Goal: Information Seeking & Learning: Learn about a topic

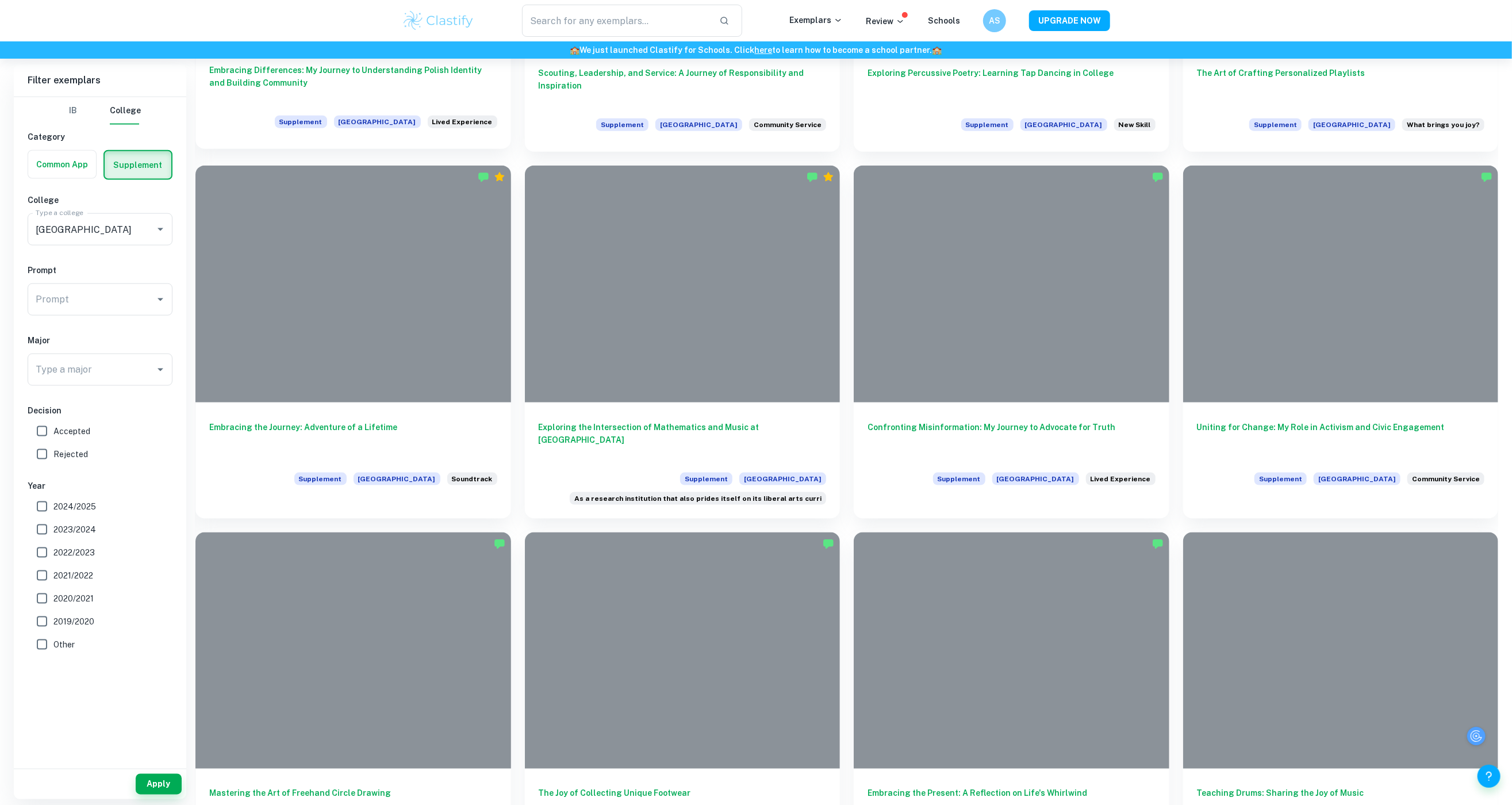
scroll to position [1241, 0]
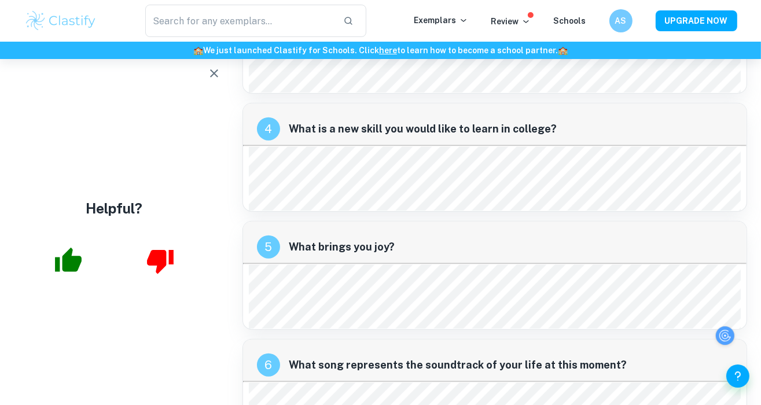
scroll to position [958, 9]
click at [117, 277] on div at bounding box center [114, 260] width 229 height 47
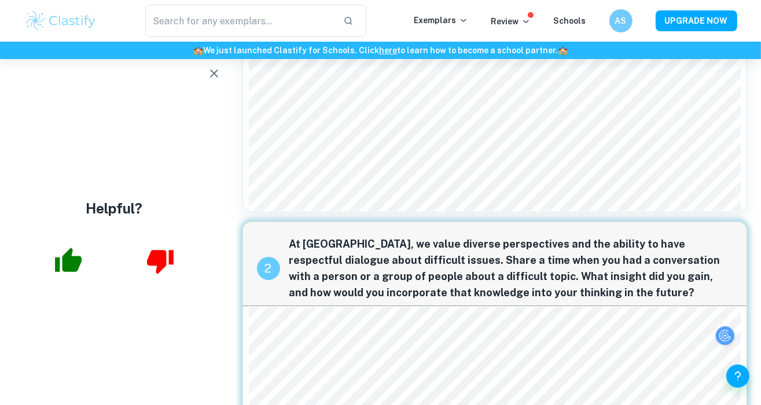
scroll to position [0, 9]
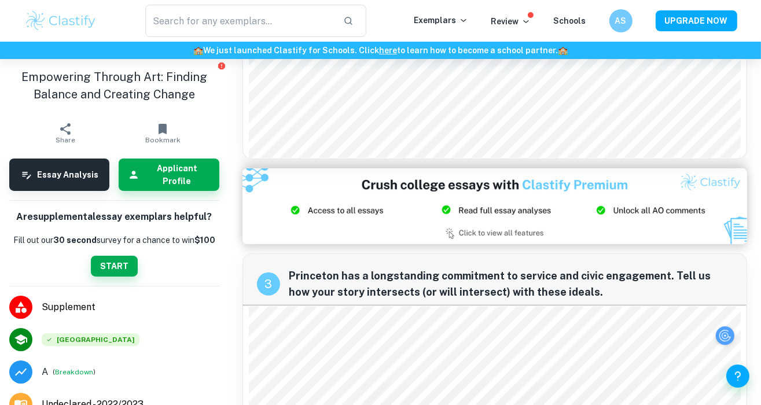
scroll to position [490, 0]
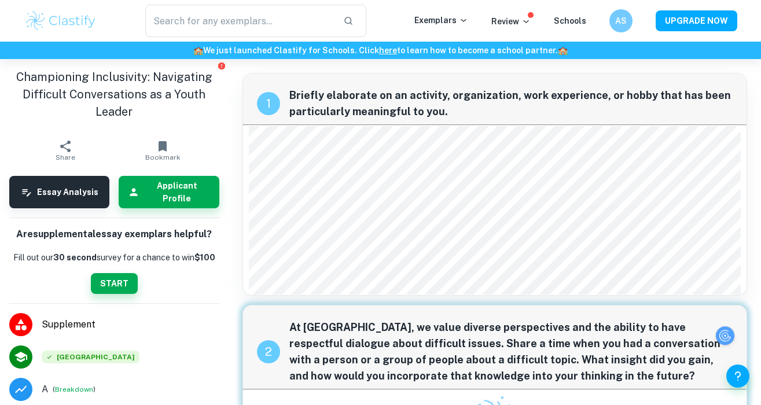
scroll to position [11, 0]
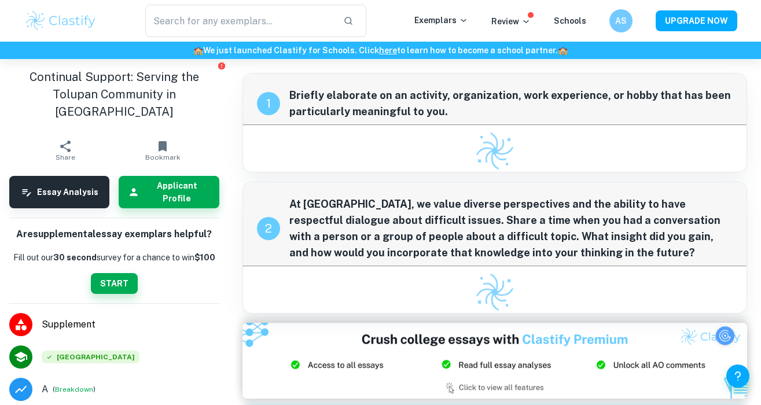
checkbox input "true"
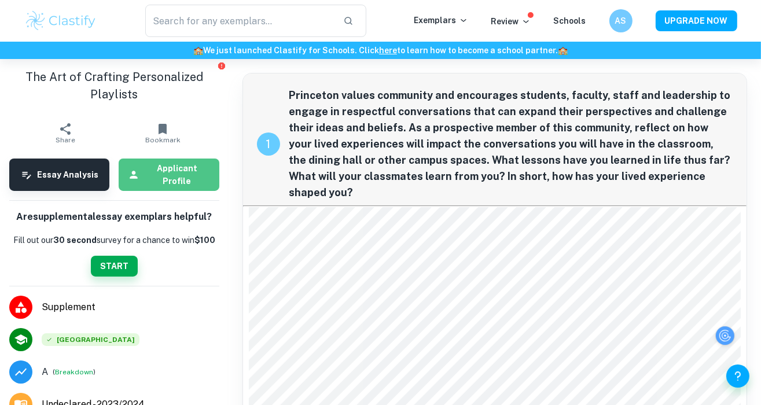
drag, startPoint x: 150, startPoint y: 187, endPoint x: 166, endPoint y: 182, distance: 16.5
click at [166, 182] on h6 "Applicant Profile" at bounding box center [176, 174] width 65 height 25
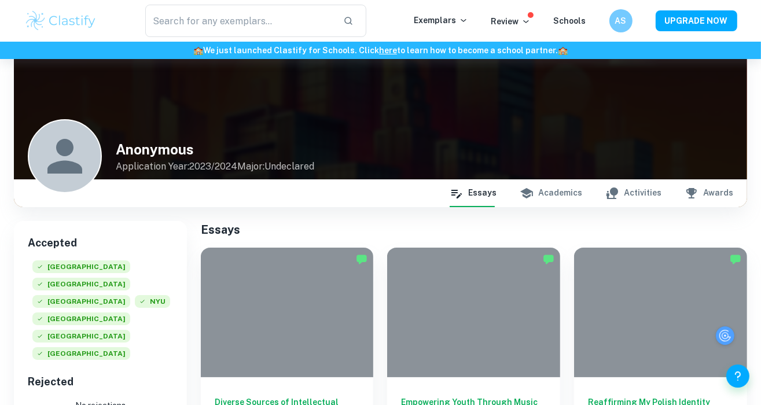
scroll to position [21, 0]
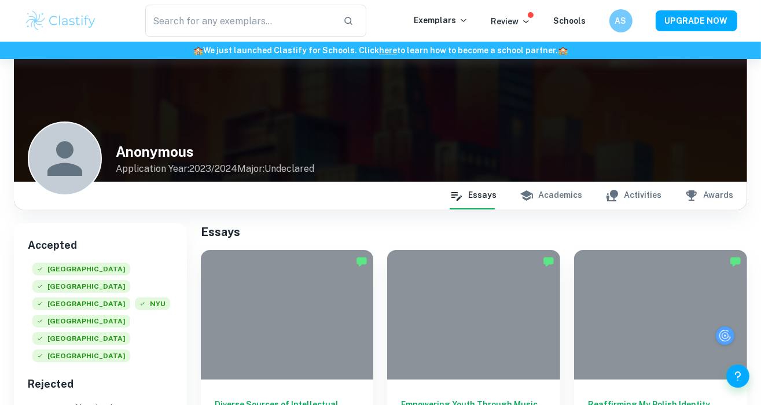
click at [564, 194] on button "Academics" at bounding box center [551, 196] width 63 height 28
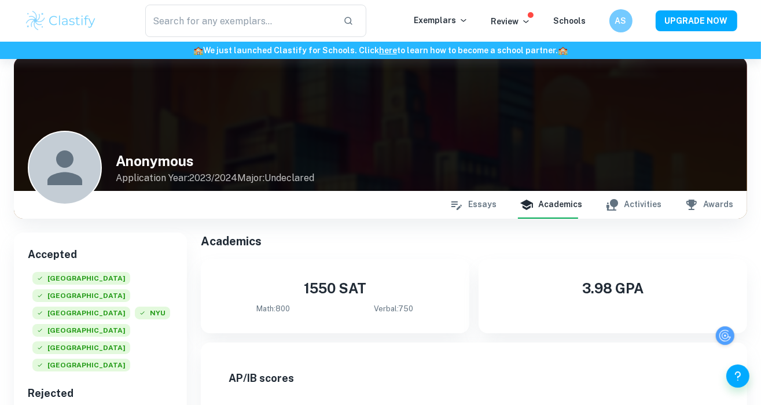
scroll to position [0, 0]
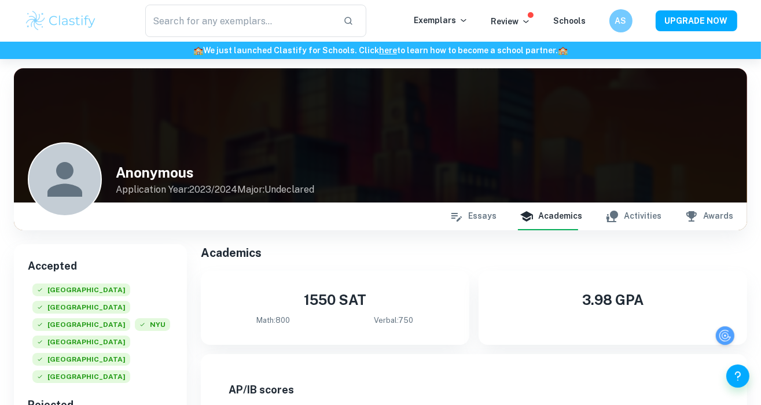
click at [647, 211] on button "Activities" at bounding box center [633, 217] width 56 height 28
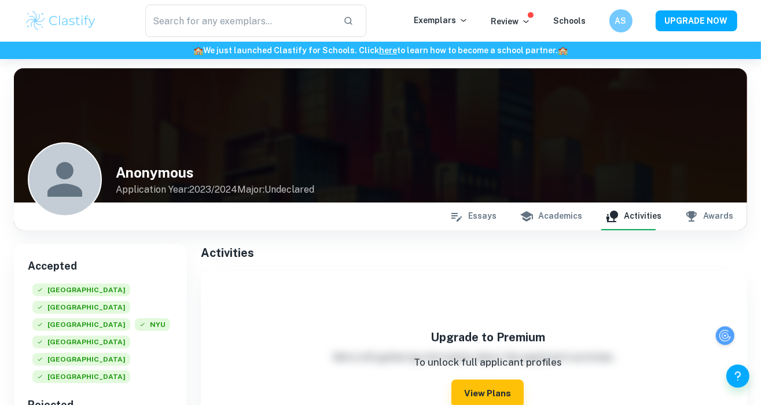
click at [714, 224] on button "Awards" at bounding box center [709, 217] width 49 height 28
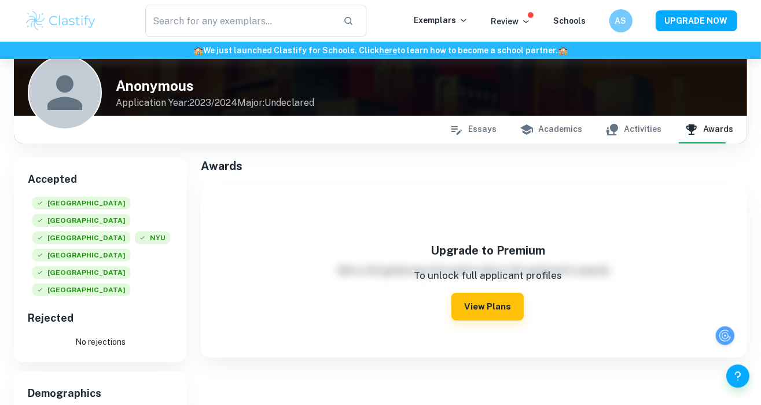
scroll to position [87, 9]
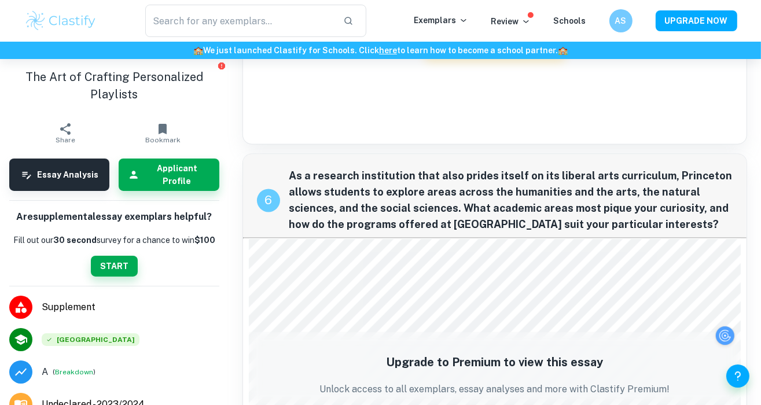
scroll to position [1846, 9]
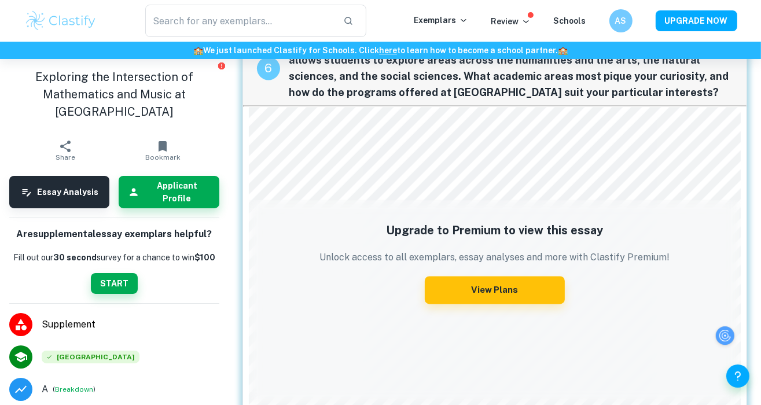
scroll to position [1981, 9]
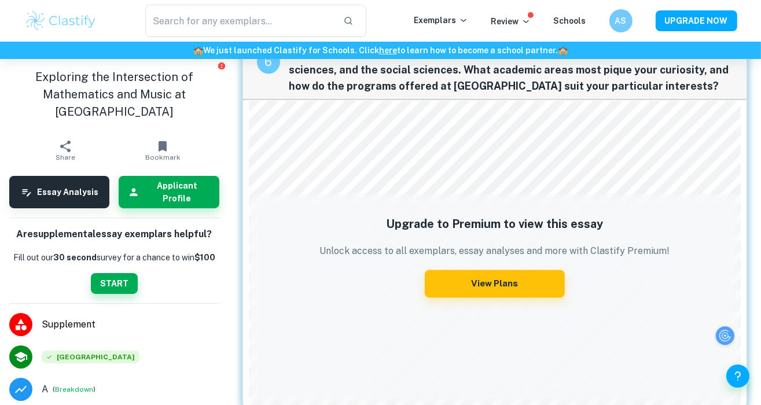
drag, startPoint x: 343, startPoint y: 255, endPoint x: 346, endPoint y: 229, distance: 26.2
click at [346, 229] on div "Upgrade to Premium to view this essay Unlock access to all exemplars, essay ana…" at bounding box center [495, 268] width 362 height 116
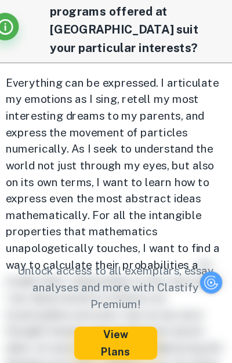
scroll to position [3063, 0]
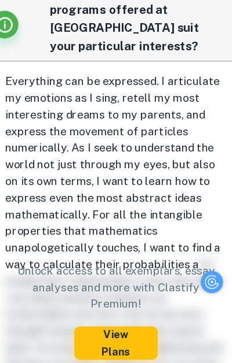
click at [123, 278] on p "Unlock access to all exemplars, essay analyses and more with Clastify Premium!" at bounding box center [116, 299] width 174 height 42
click at [116, 331] on button "View Plans" at bounding box center [115, 345] width 69 height 28
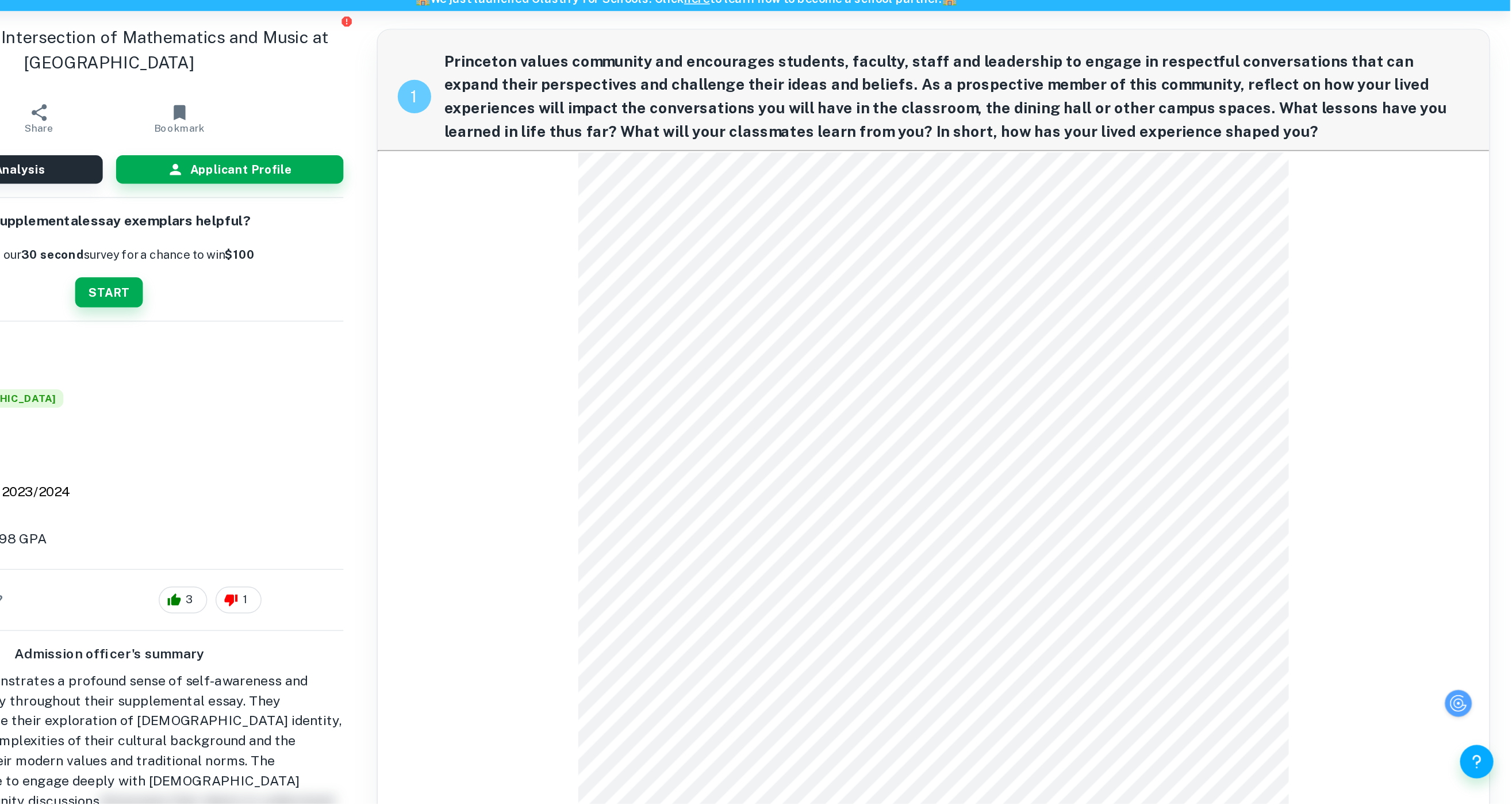
scroll to position [2, 9]
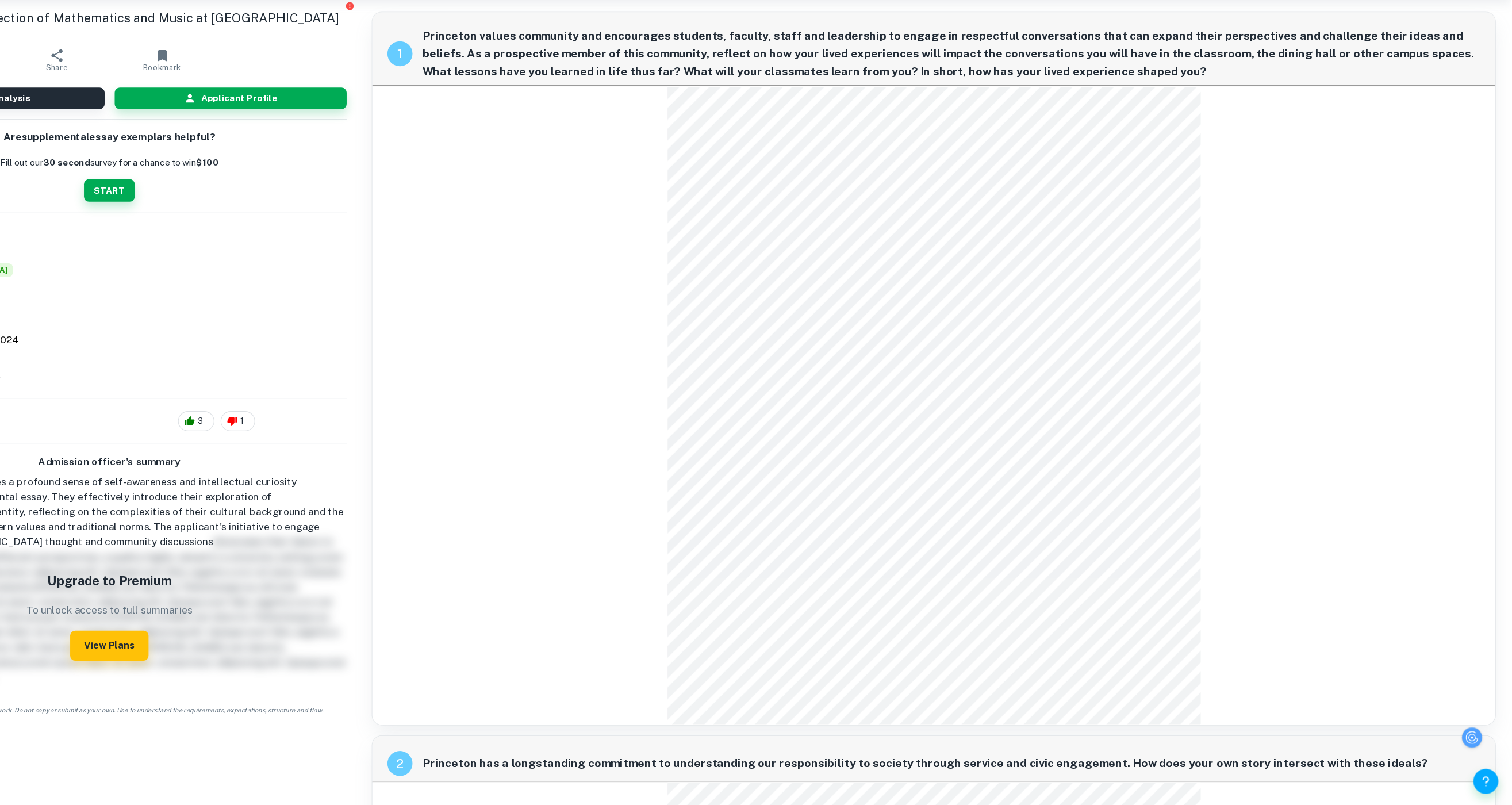
drag, startPoint x: 576, startPoint y: 3, endPoint x: 647, endPoint y: 374, distance: 377.7
click at [647, 374] on div "1 Princeton values community and encourages students, faculty, staff and leader…" at bounding box center [983, 398] width 1031 height 655
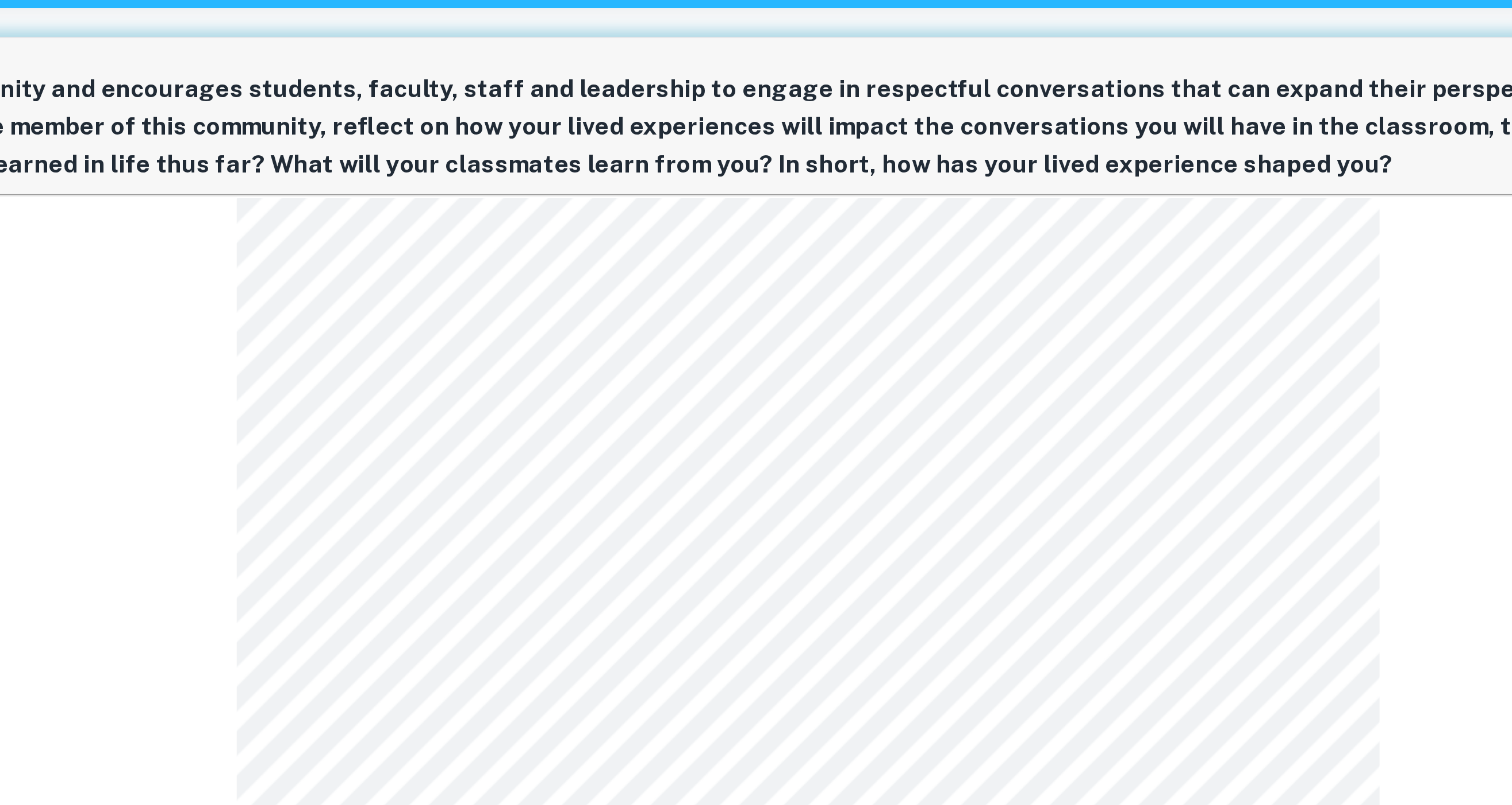
scroll to position [2, 7]
click at [756, 320] on div "1 Princeton values community and encourages students, faculty, staff and leader…" at bounding box center [983, 398] width 1031 height 655
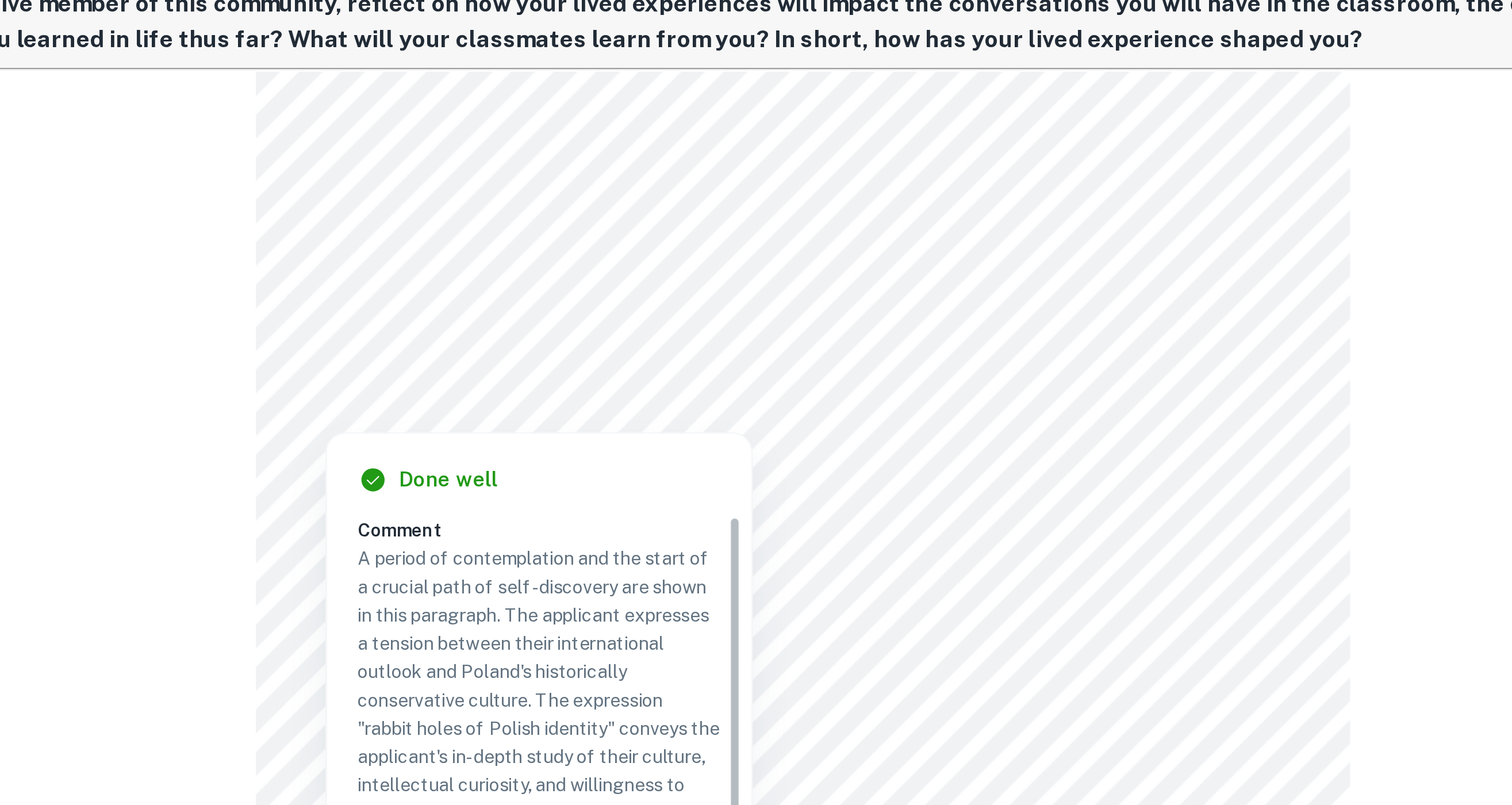
click at [756, 285] on div at bounding box center [973, 275] width 475 height 24
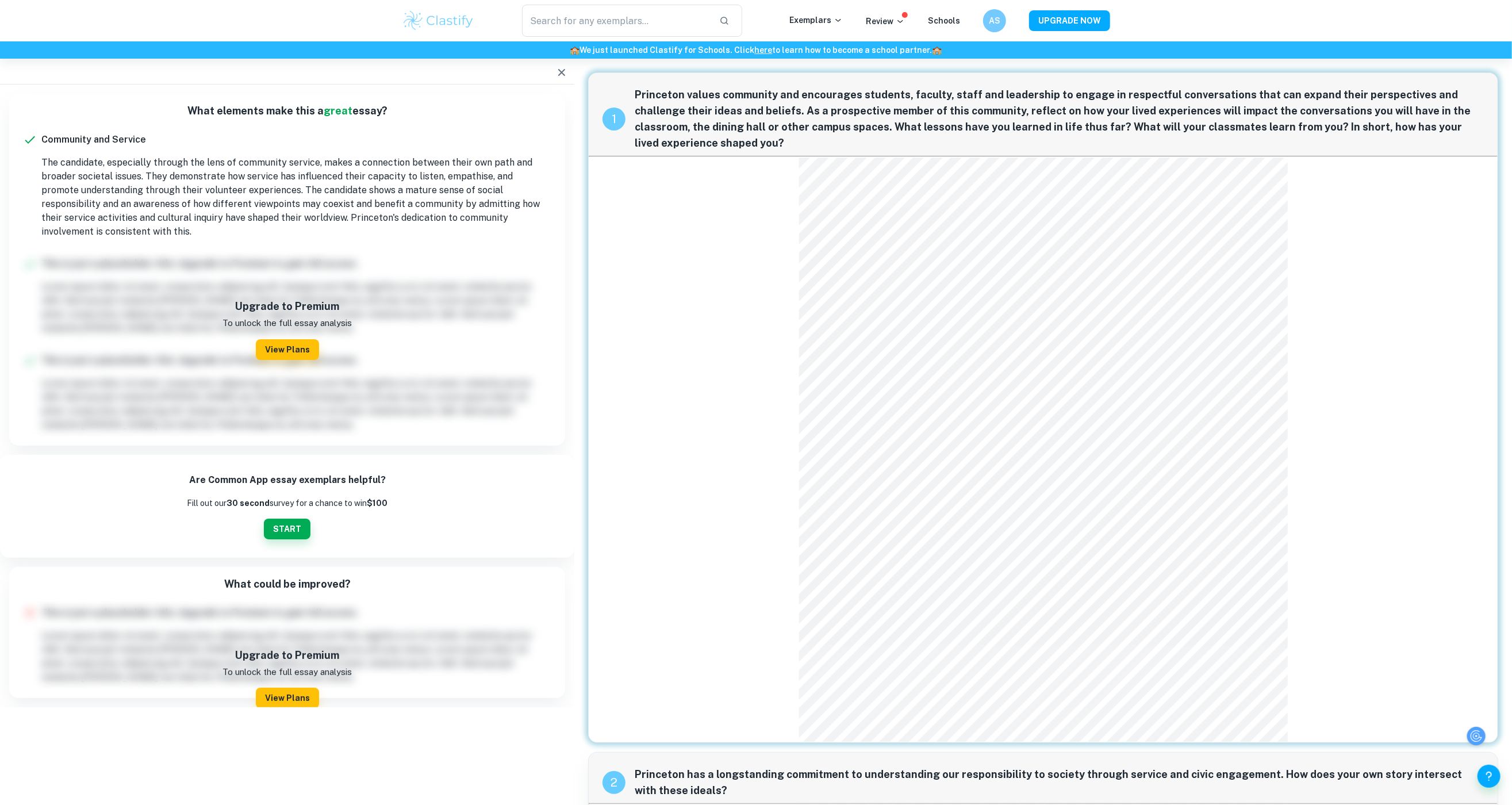
scroll to position [132, 0]
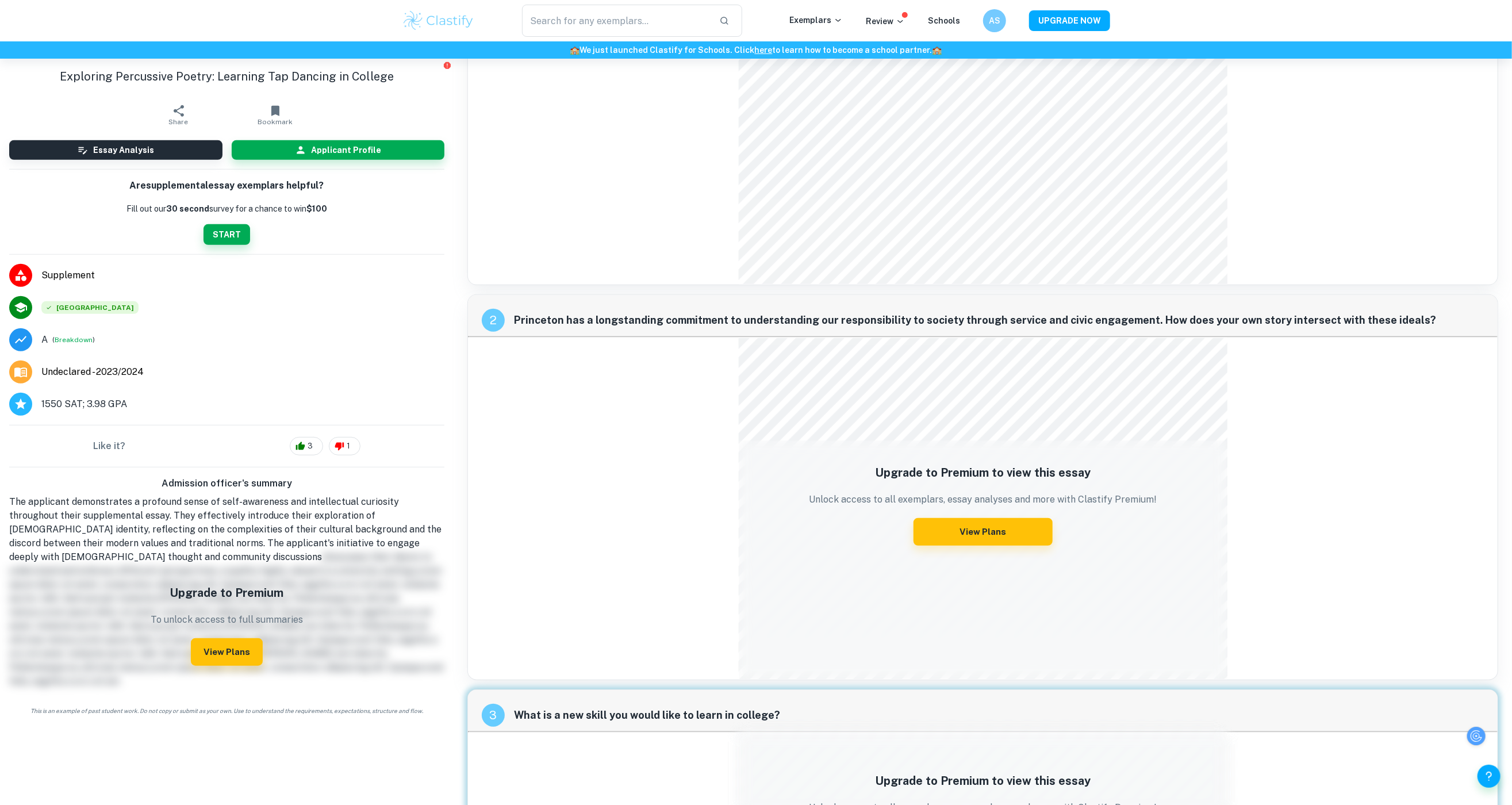
scroll to position [447, 0]
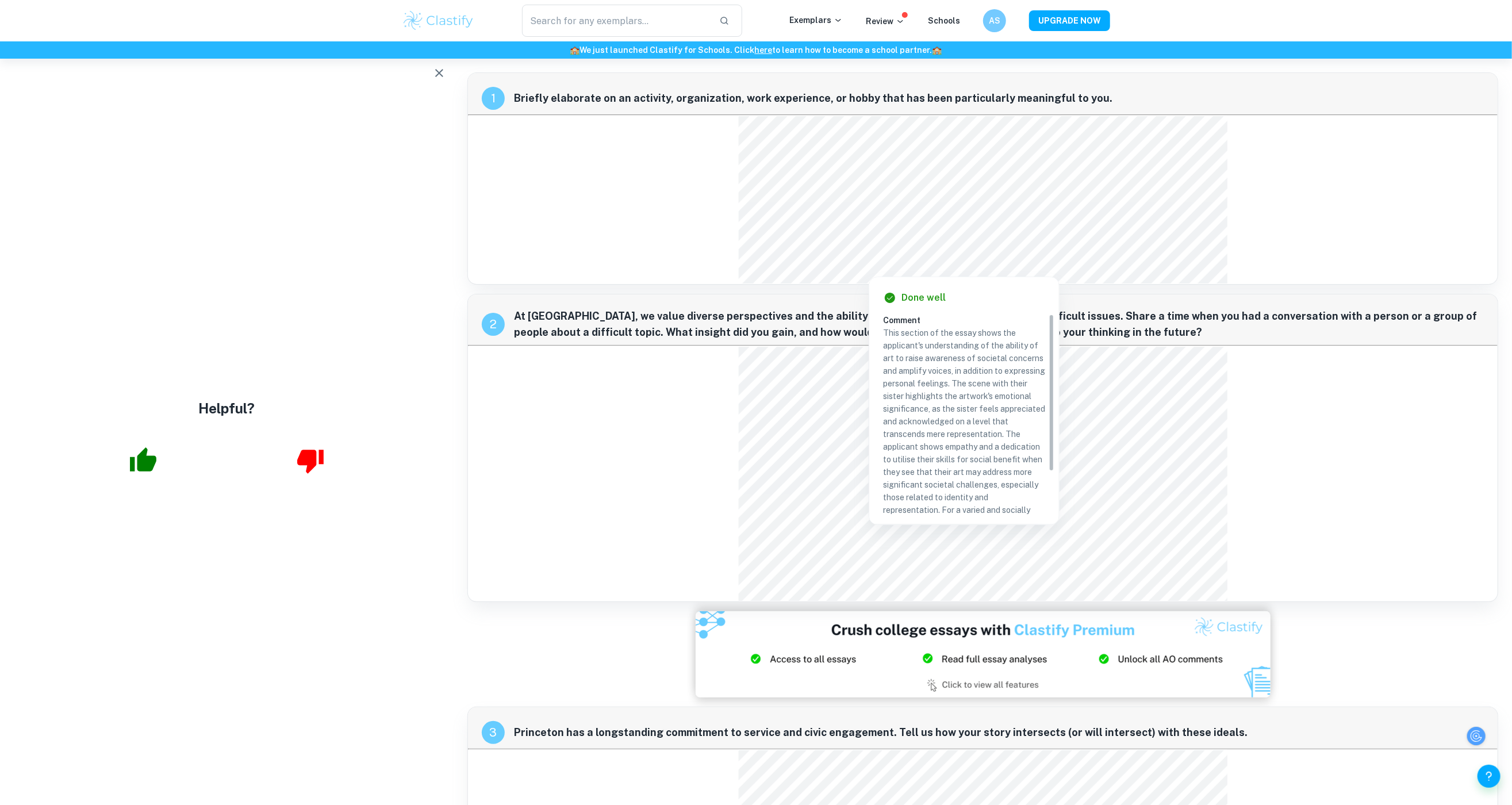
click at [756, 371] on div "2 At Princeton, we value diverse perspectives and the ability to have respectfu…" at bounding box center [983, 448] width 1031 height 308
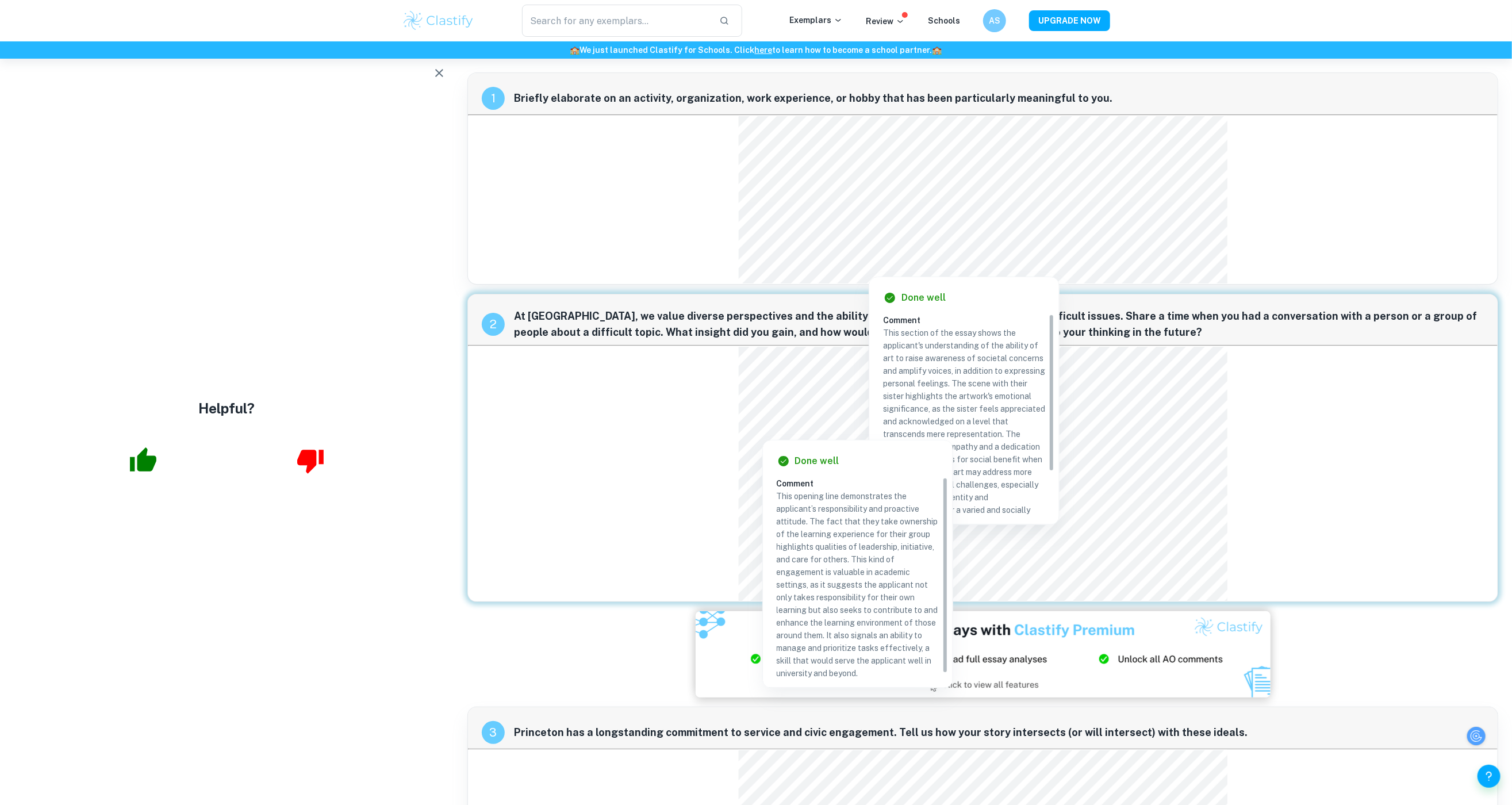
click at [481, 402] on div "2 At Princeton, we value diverse perspectives and the ability to have respectfu…" at bounding box center [983, 448] width 1031 height 308
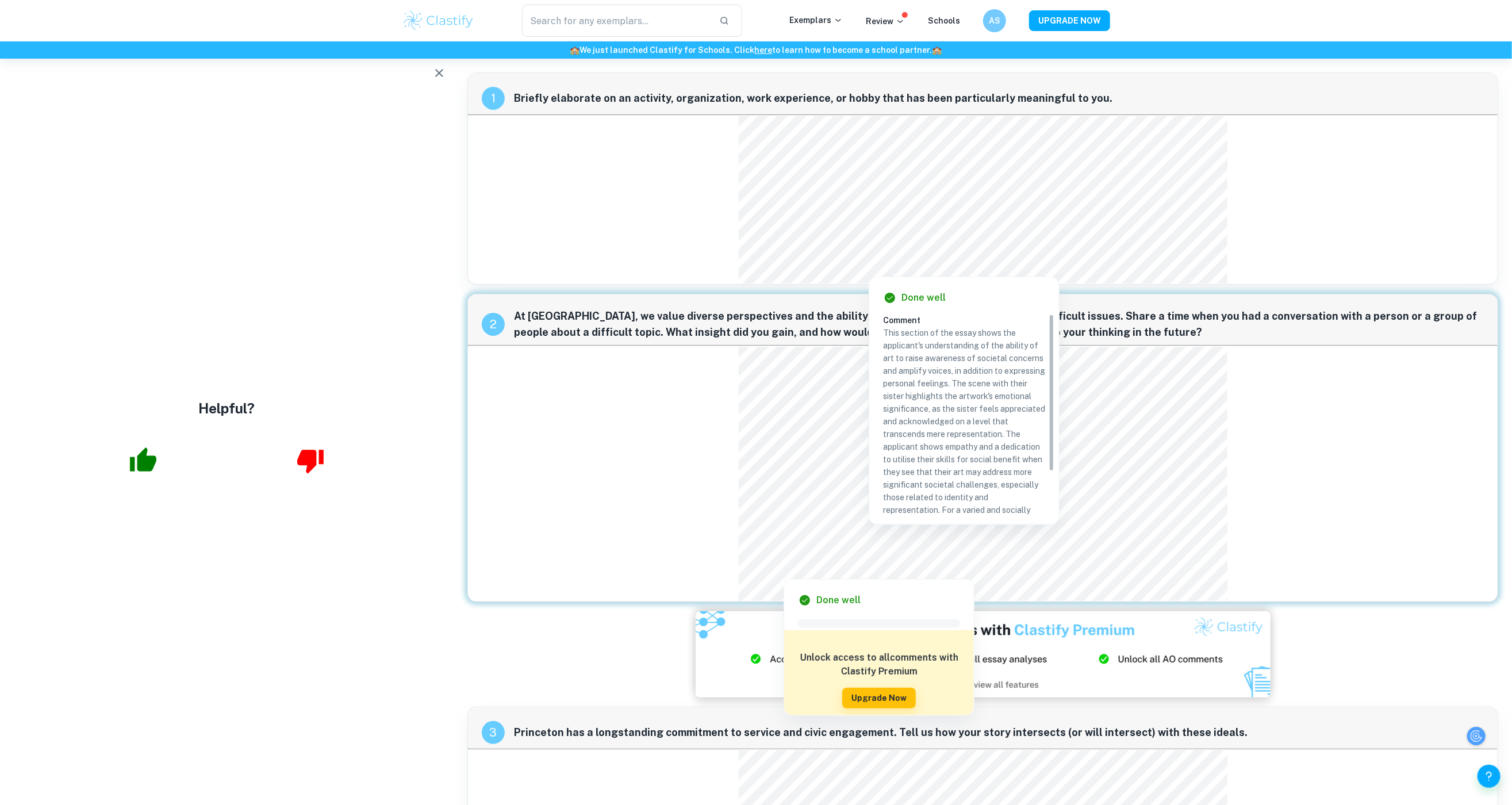
click at [756, 402] on div at bounding box center [974, 553] width 462 height 24
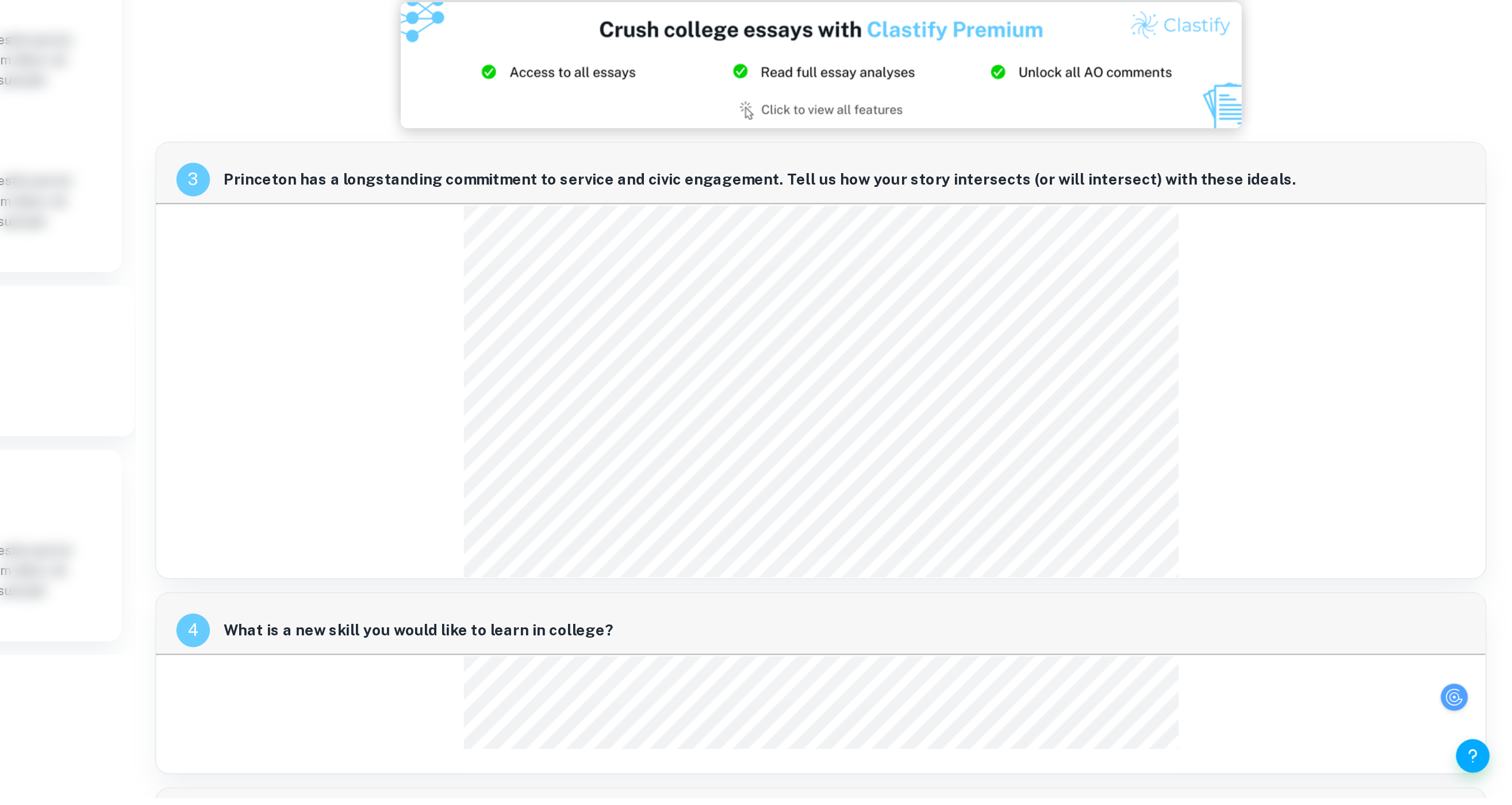
scroll to position [379, 16]
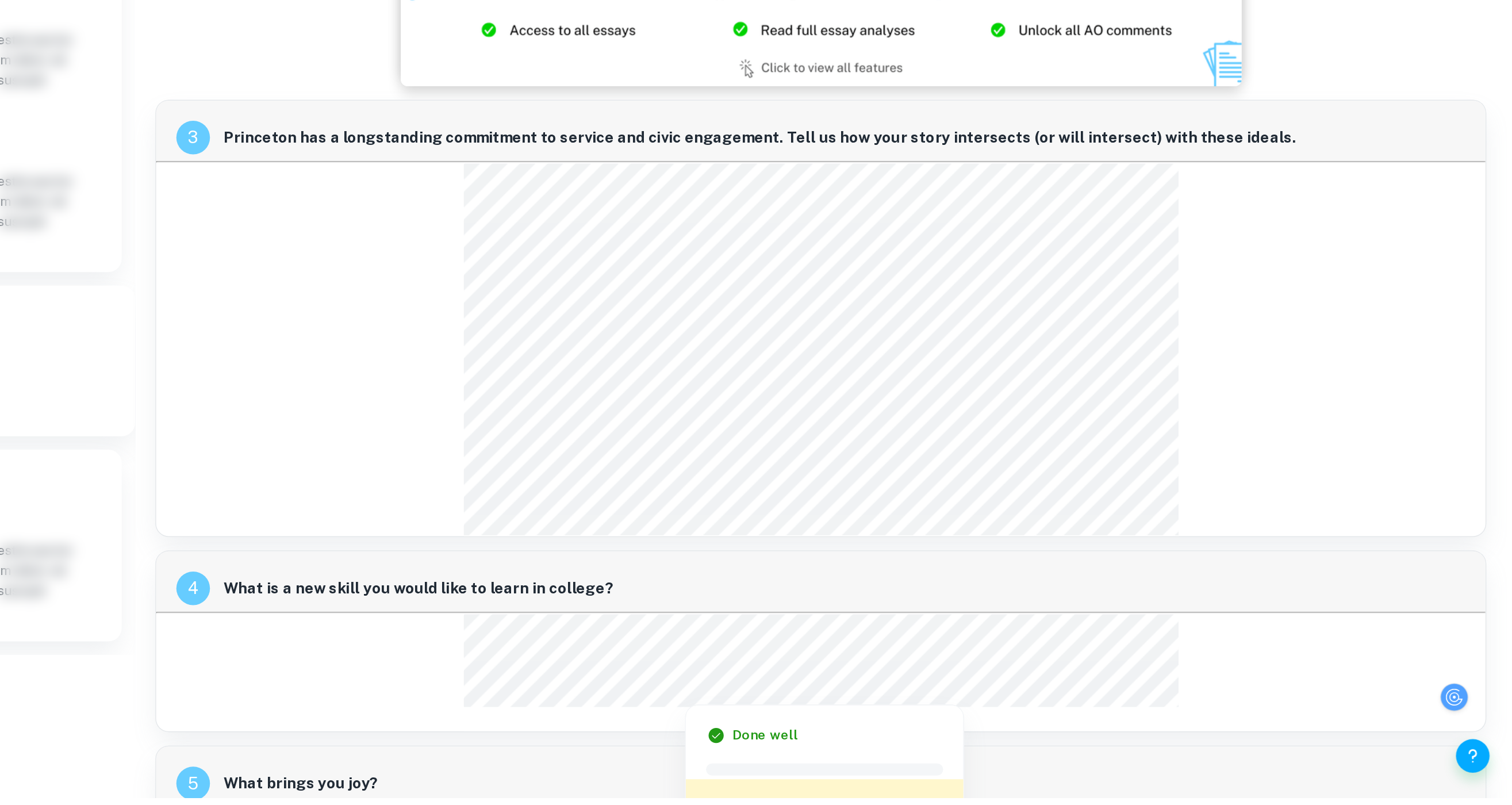
click at [681, 402] on div "3 Princeton has a longstanding commitment to service and civic engagement. Tell…" at bounding box center [1043, 477] width 910 height 299
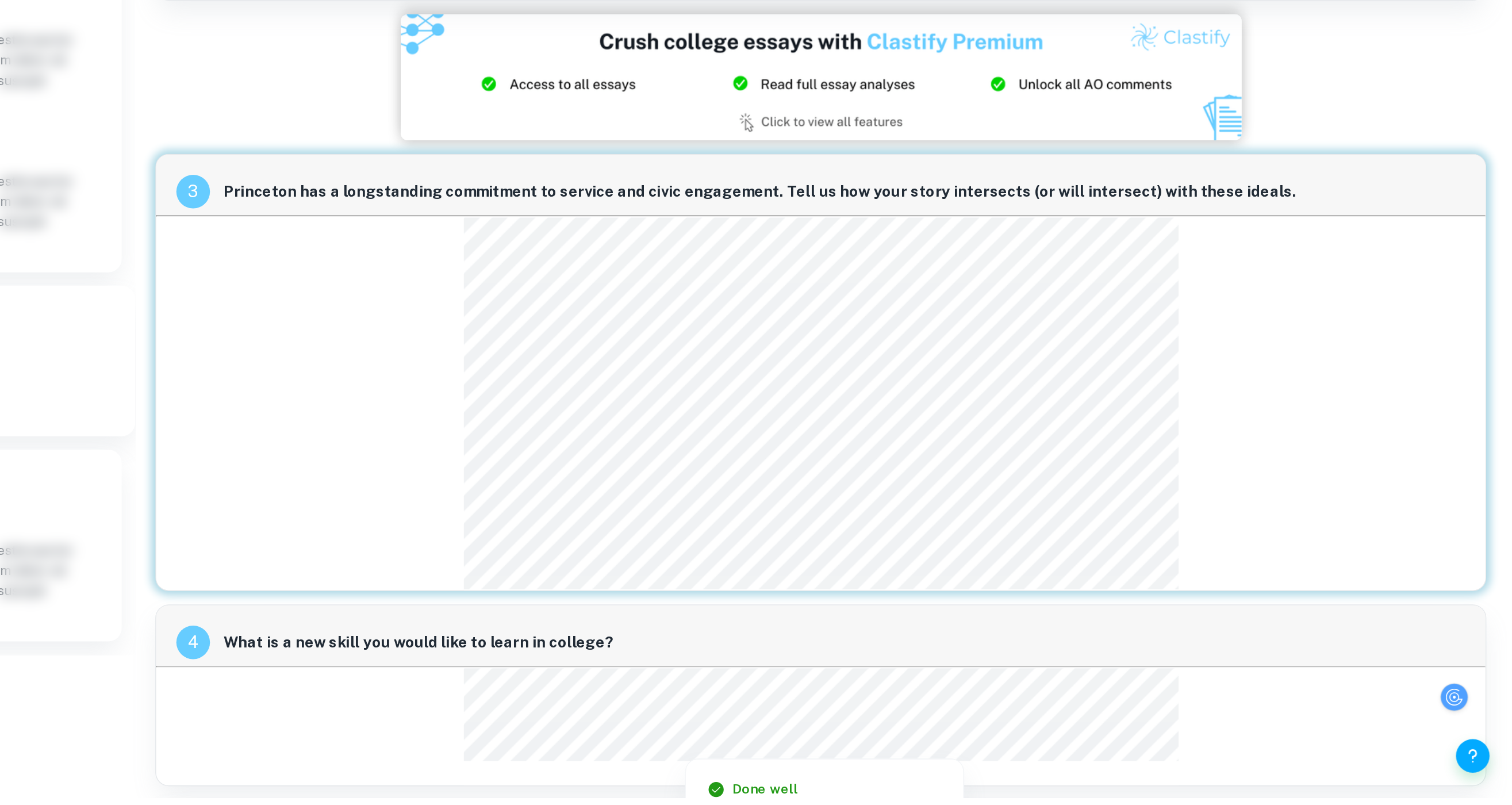
scroll to position [345, 16]
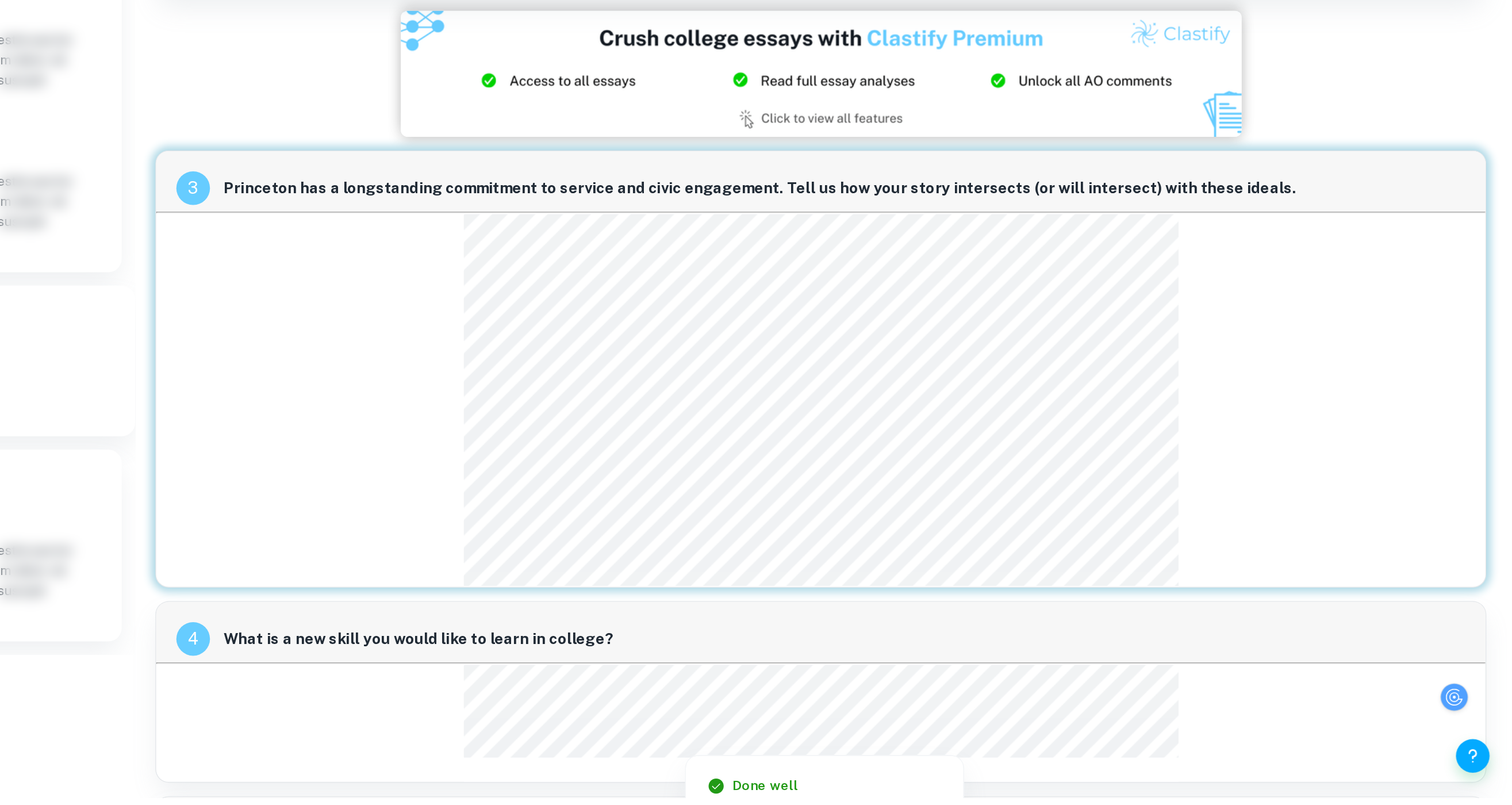
click at [698, 333] on picture at bounding box center [1043, 310] width 910 height 86
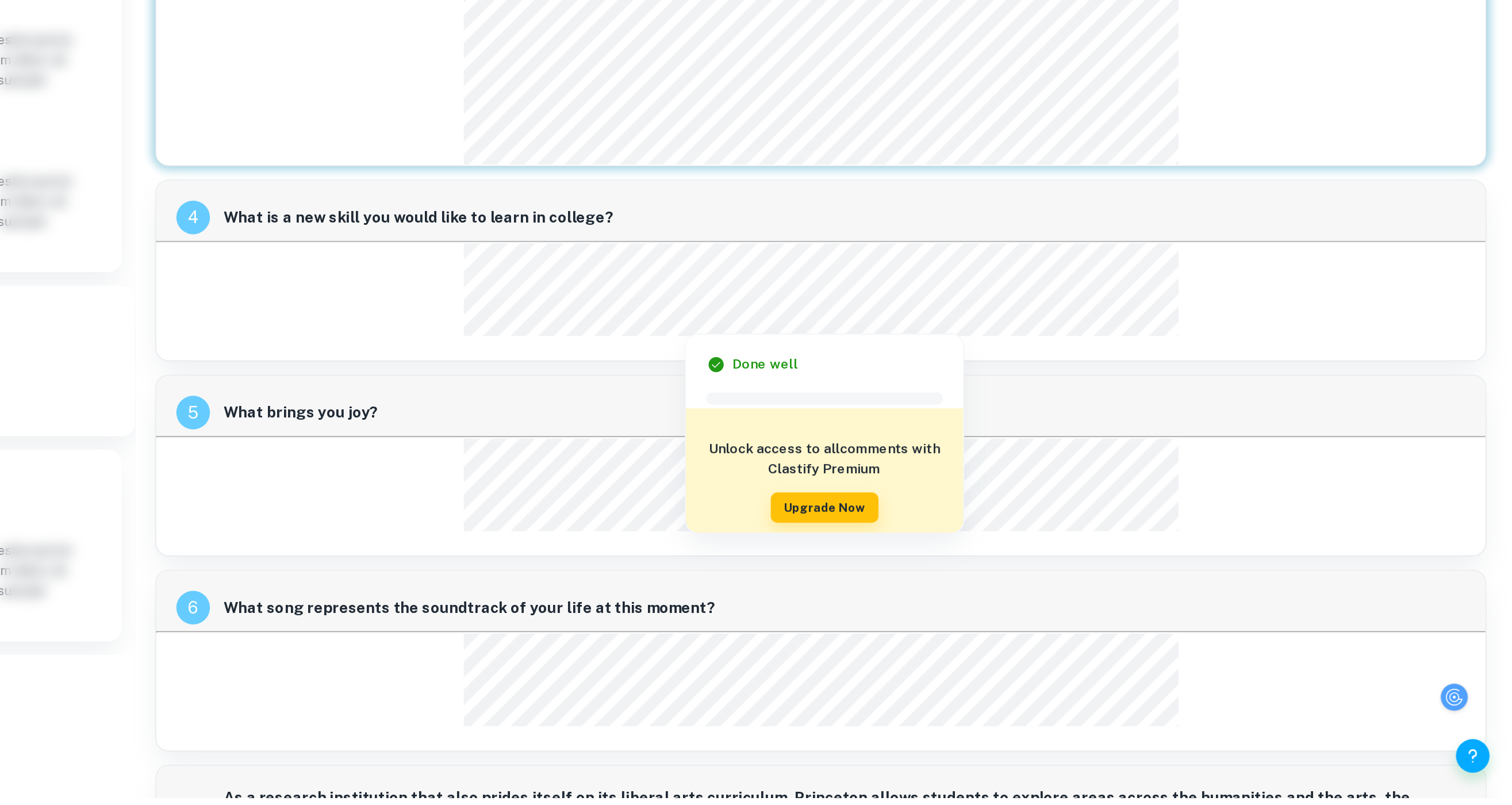
scroll to position [634, 16]
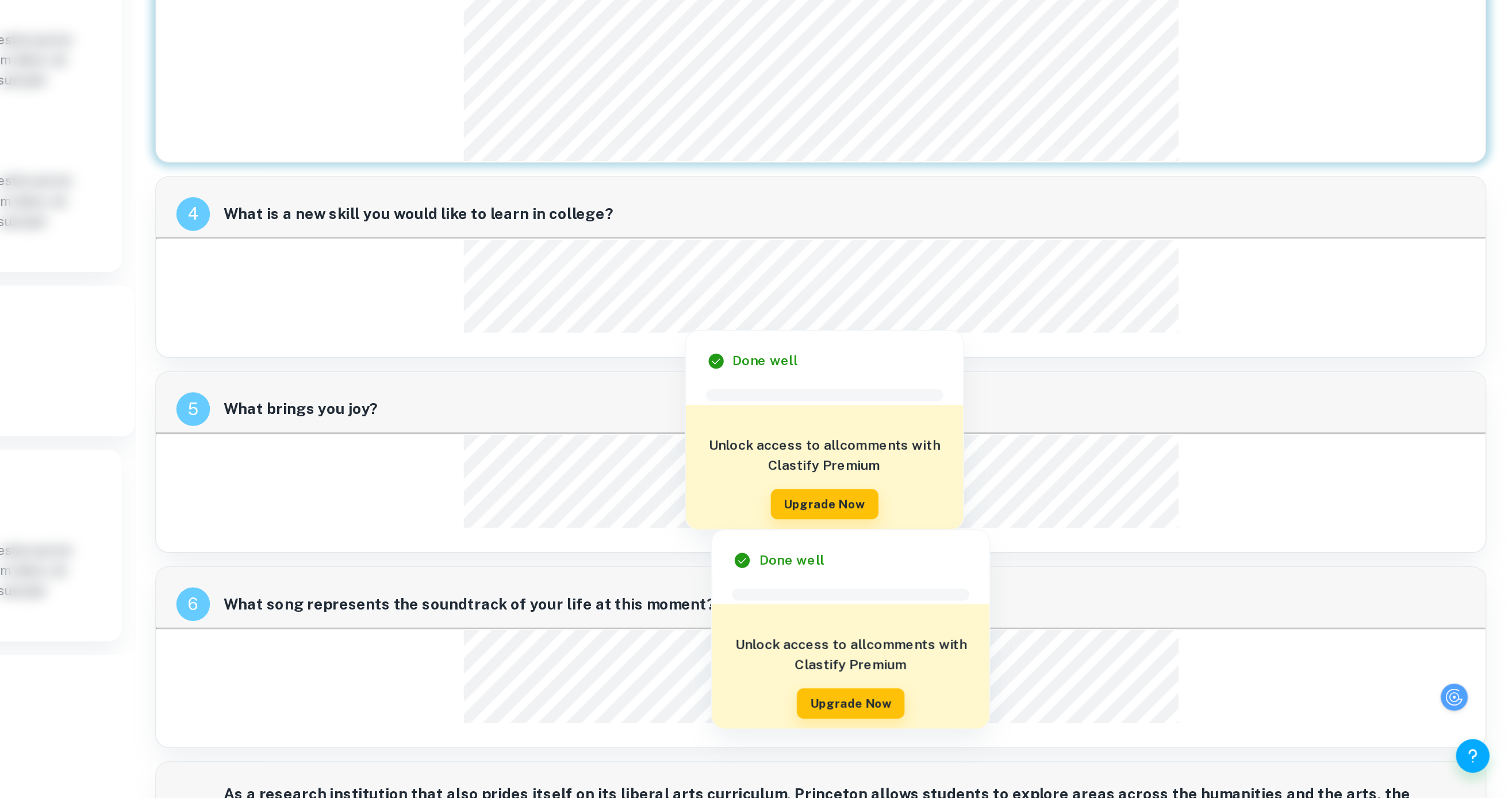
click at [756, 402] on div at bounding box center [969, 610] width 362 height 18
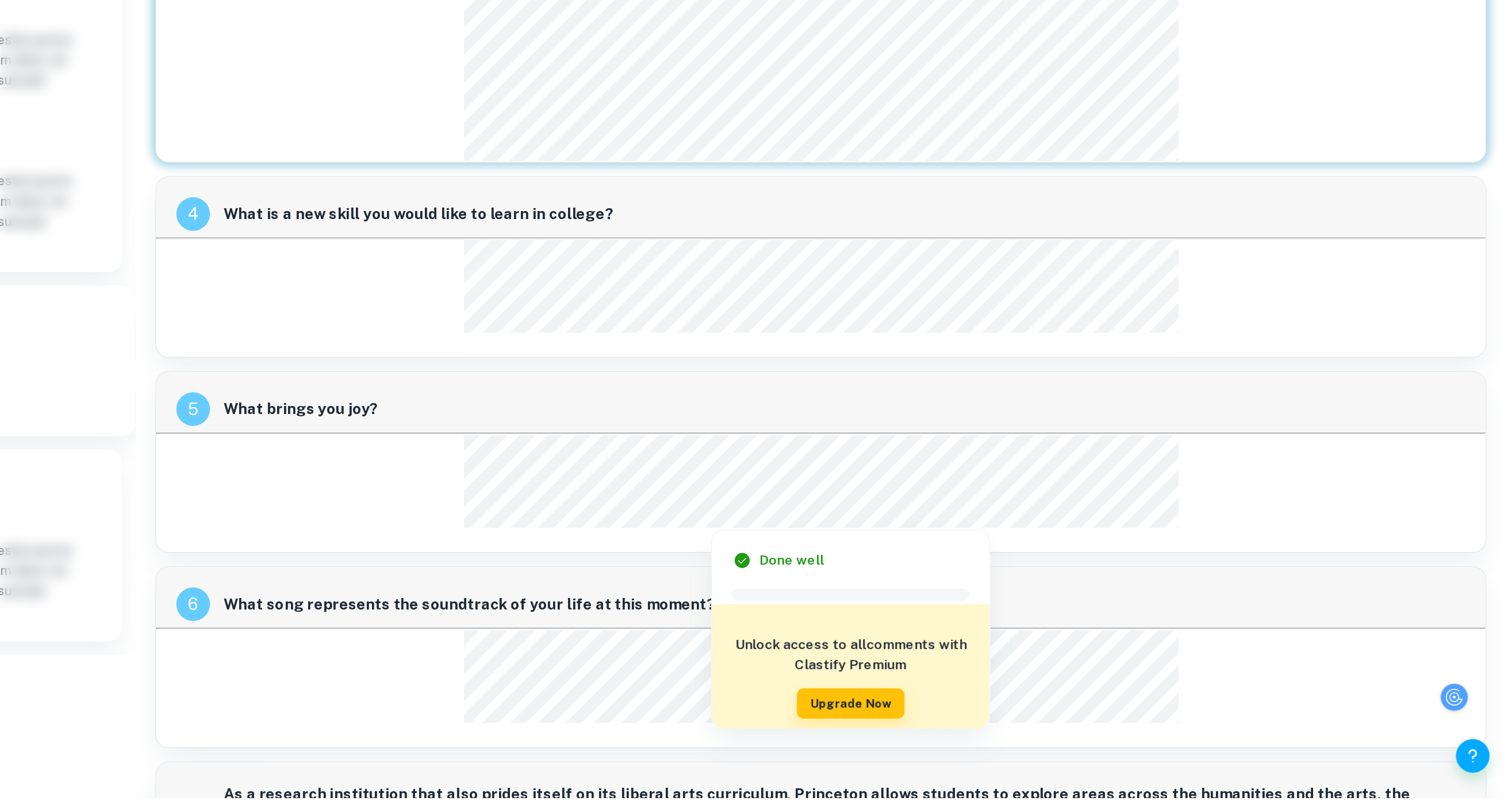
click at [756, 402] on div "6 What song represents the soundtrack of your life at this moment?" at bounding box center [1043, 709] width 910 height 124
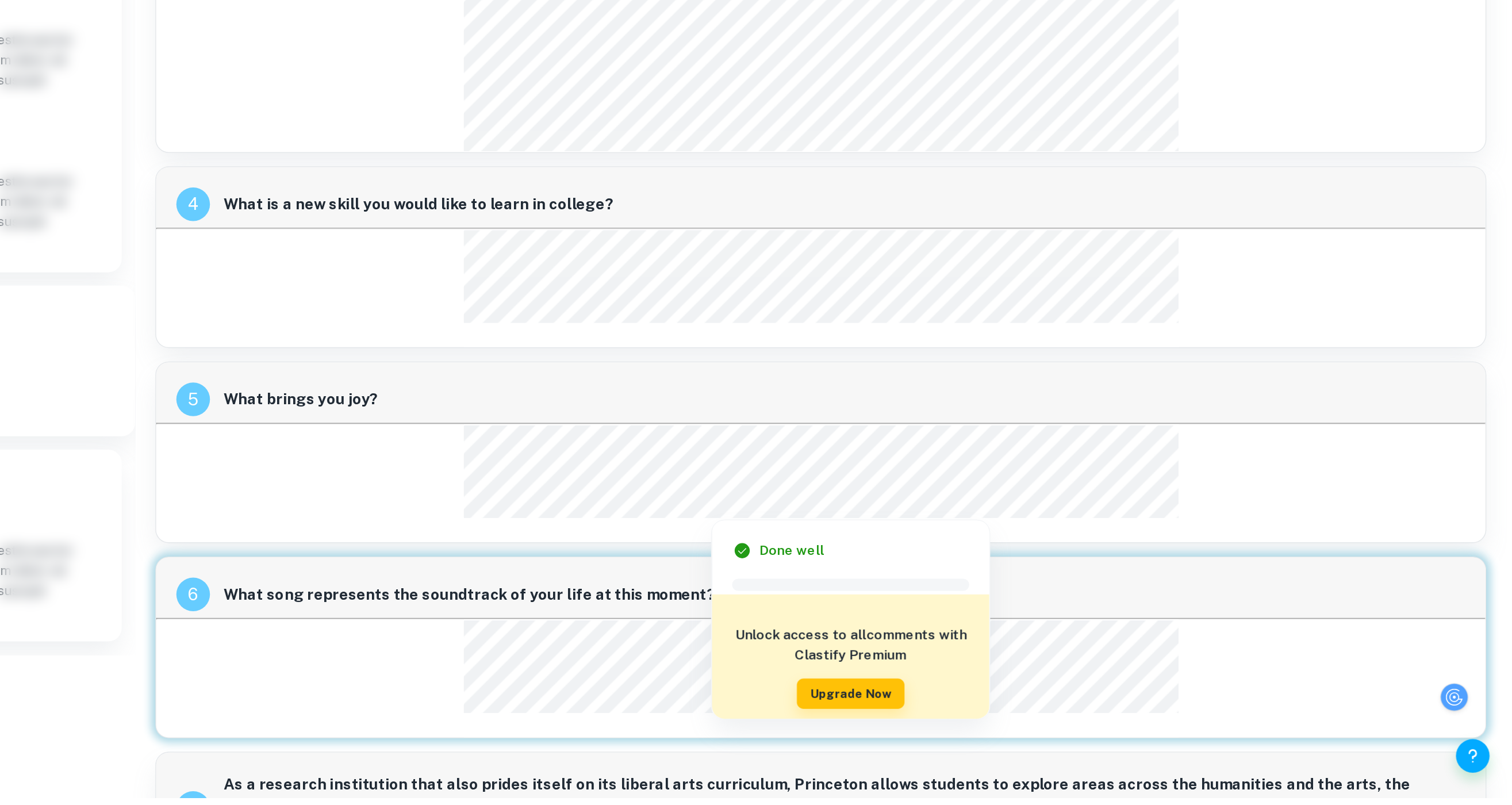
scroll to position [794, 16]
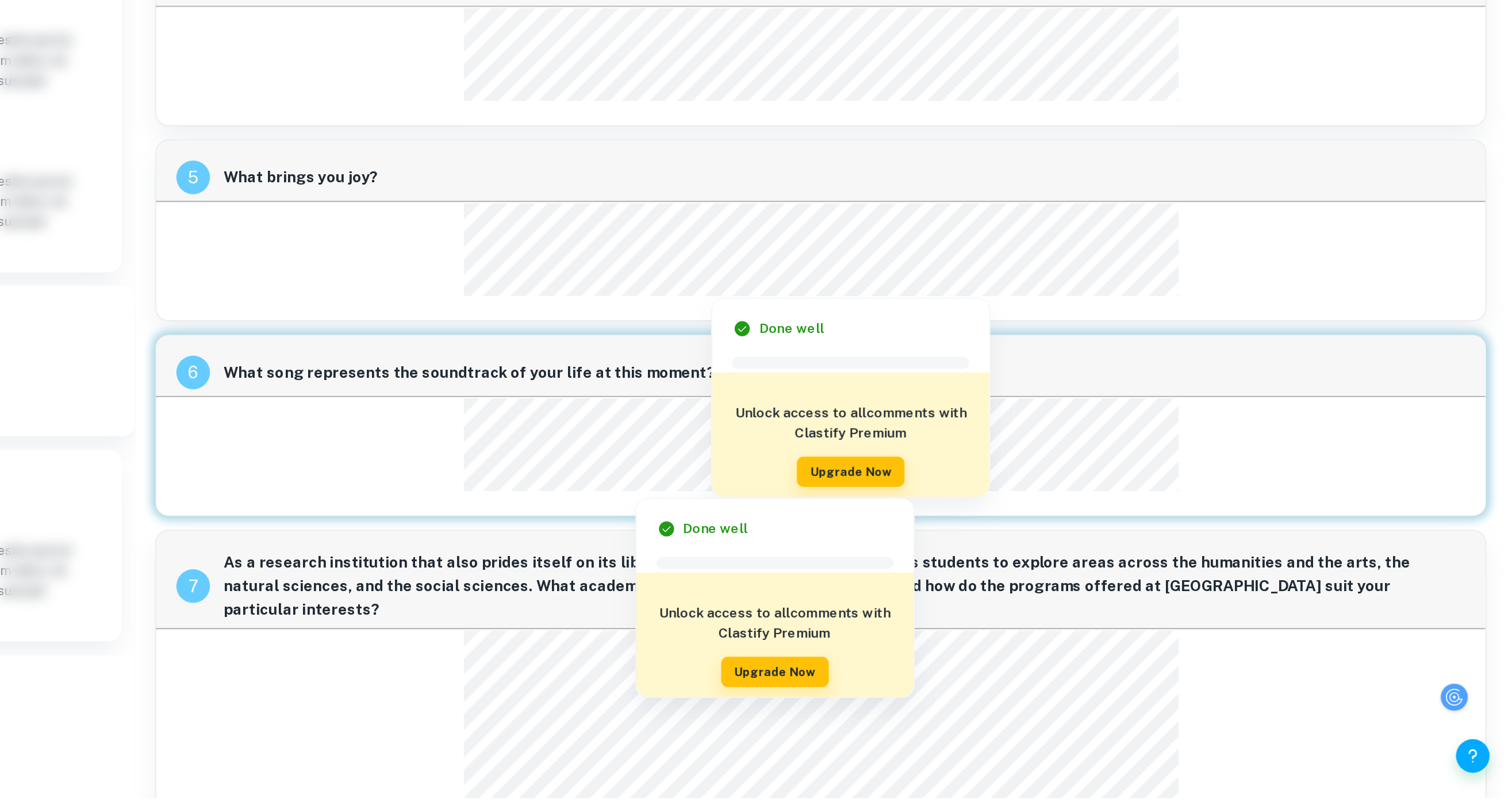
click at [756, 402] on div at bounding box center [1012, 572] width 450 height 23
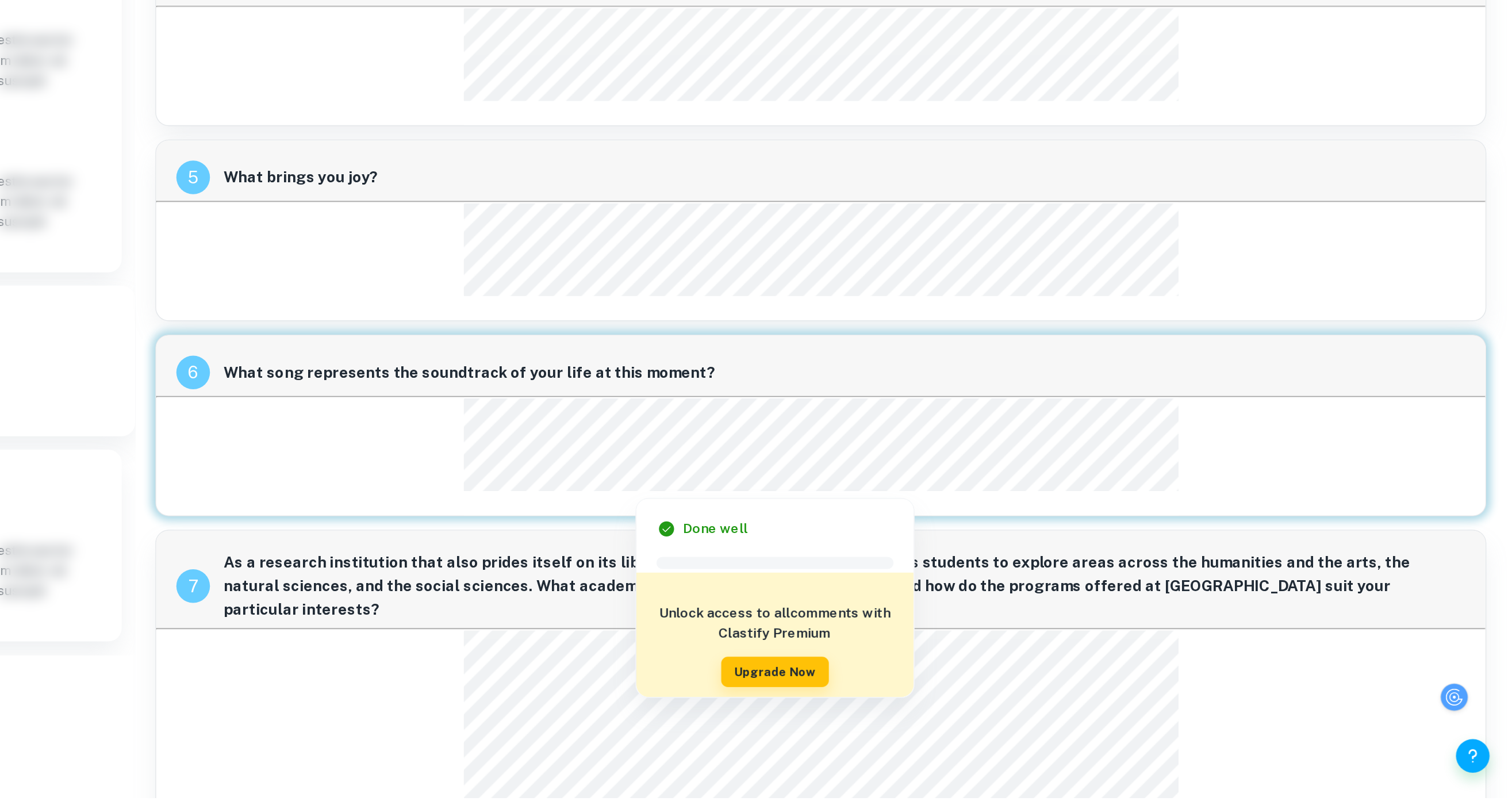
click at [732, 402] on div "6 What song represents the soundtrack of your life at this moment?" at bounding box center [1043, 550] width 910 height 124
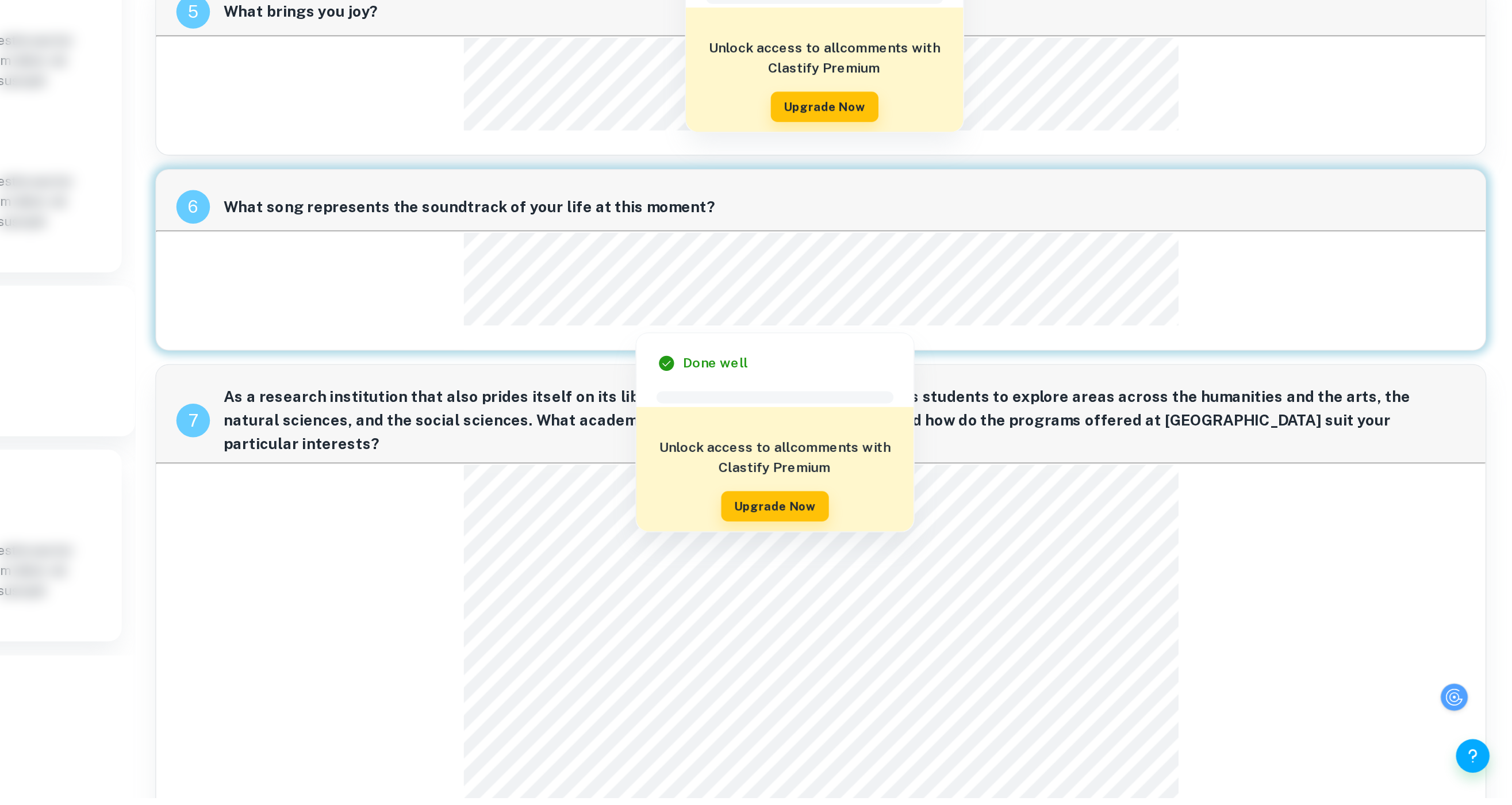
scroll to position [982, 16]
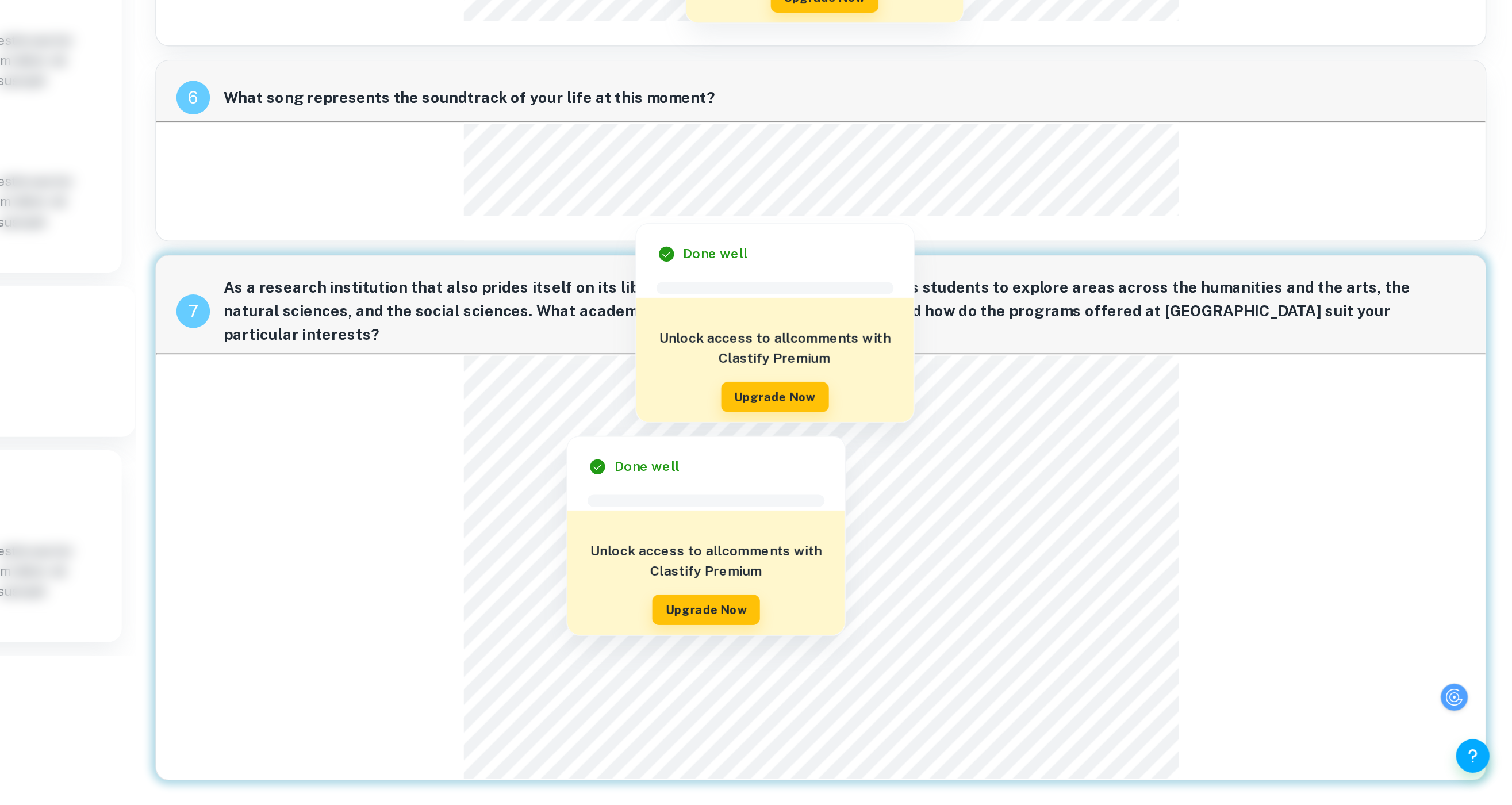
click at [756, 402] on div at bounding box center [869, 545] width 163 height 18
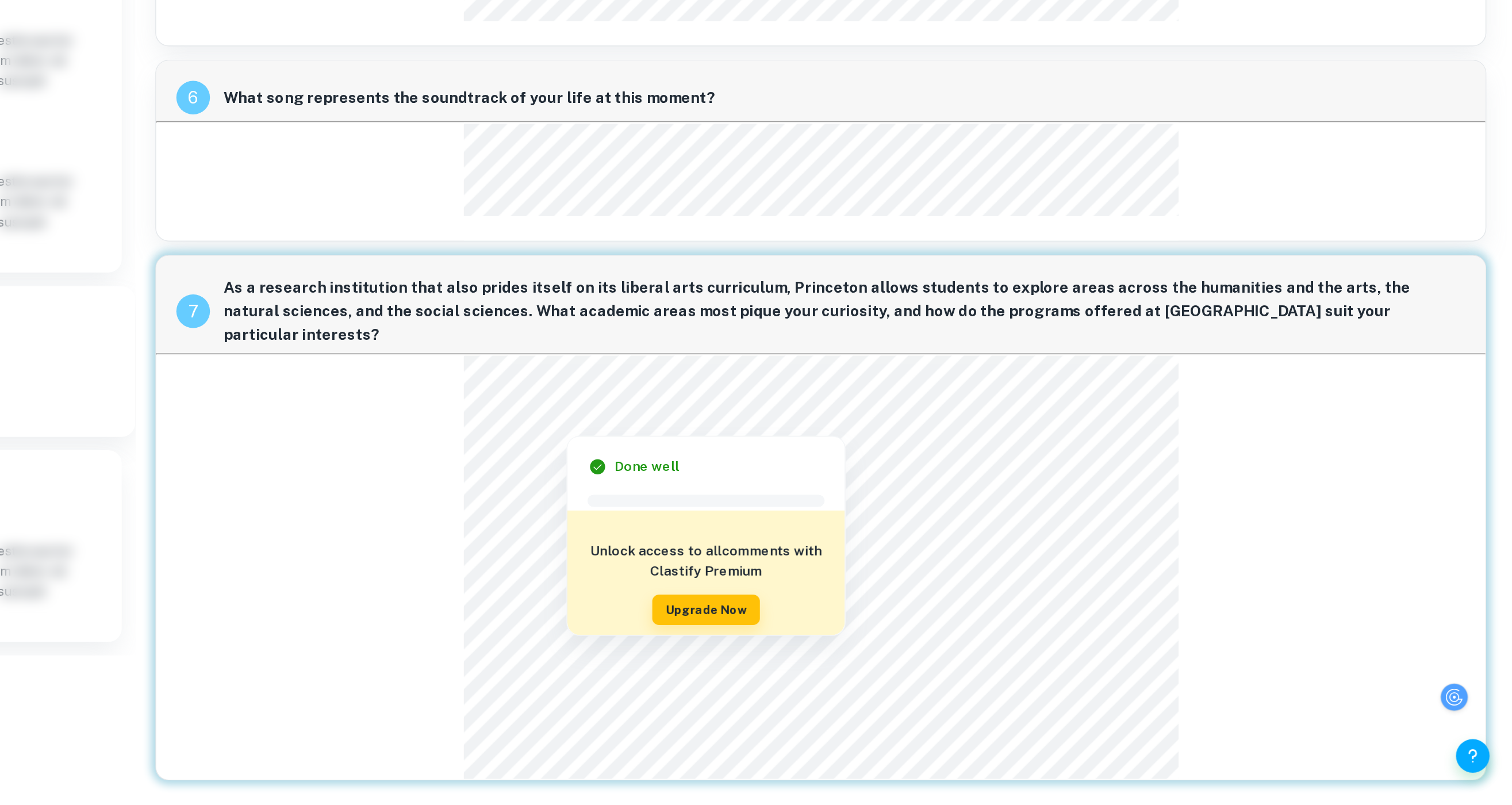
click at [727, 402] on div "7 As a research institution that also prides itself on its liberal arts curricu…" at bounding box center [1043, 613] width 910 height 360
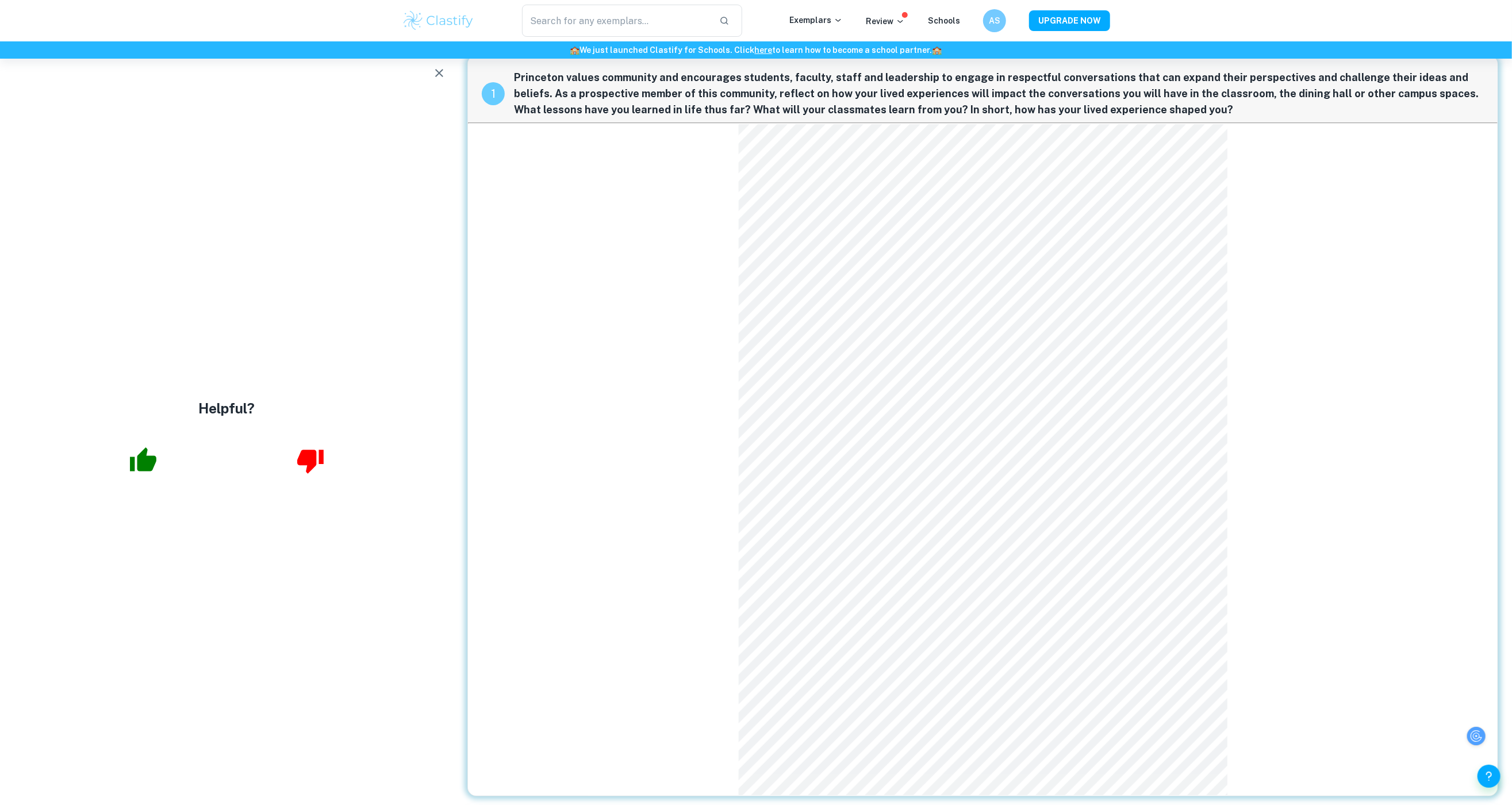
scroll to position [19, 0]
click at [593, 359] on div "1 Princeton values community and encourages students, faculty, staff and leader…" at bounding box center [983, 424] width 1031 height 741
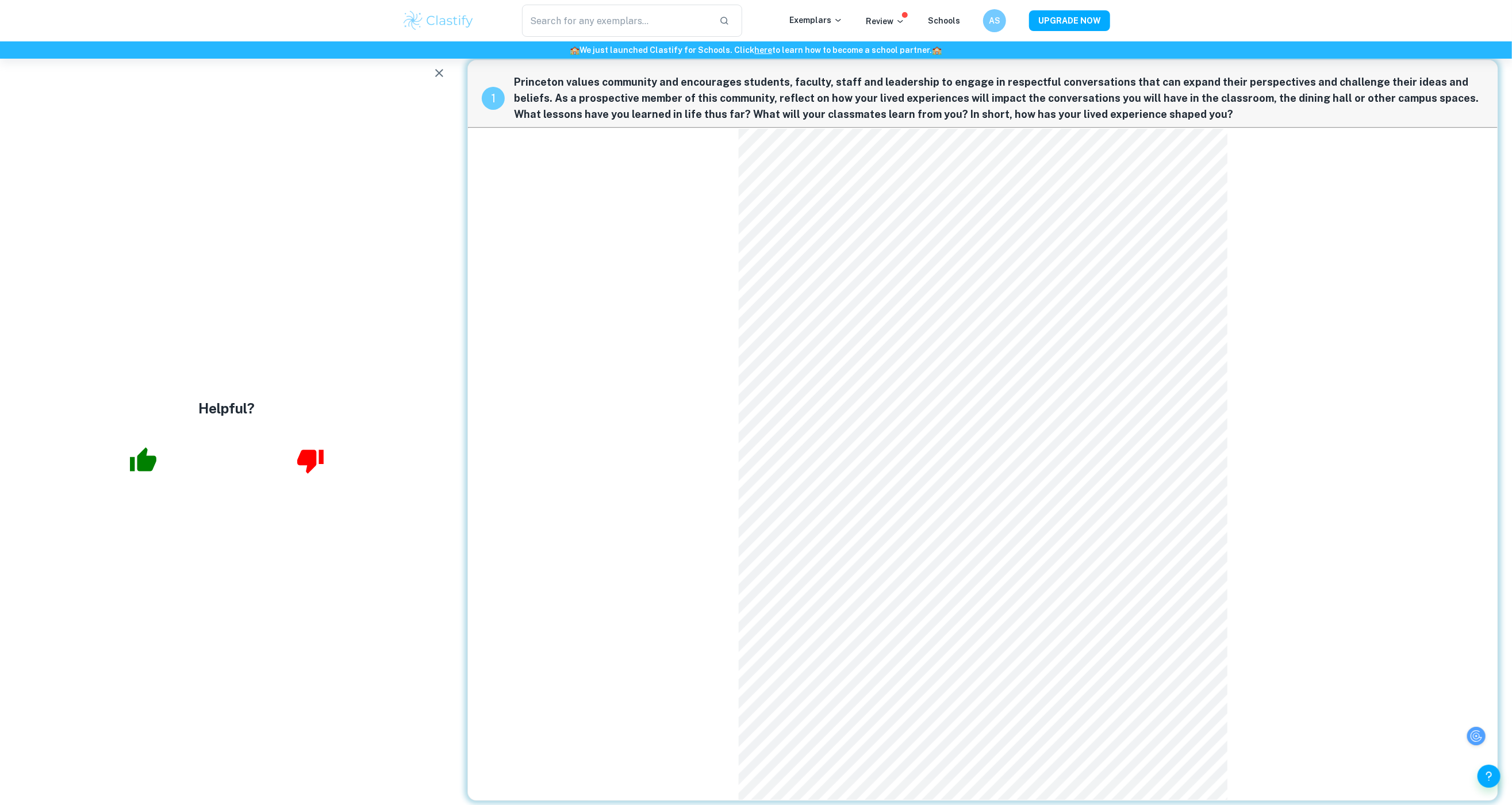
click at [454, 46] on div at bounding box center [454, 46] width 0 height 0
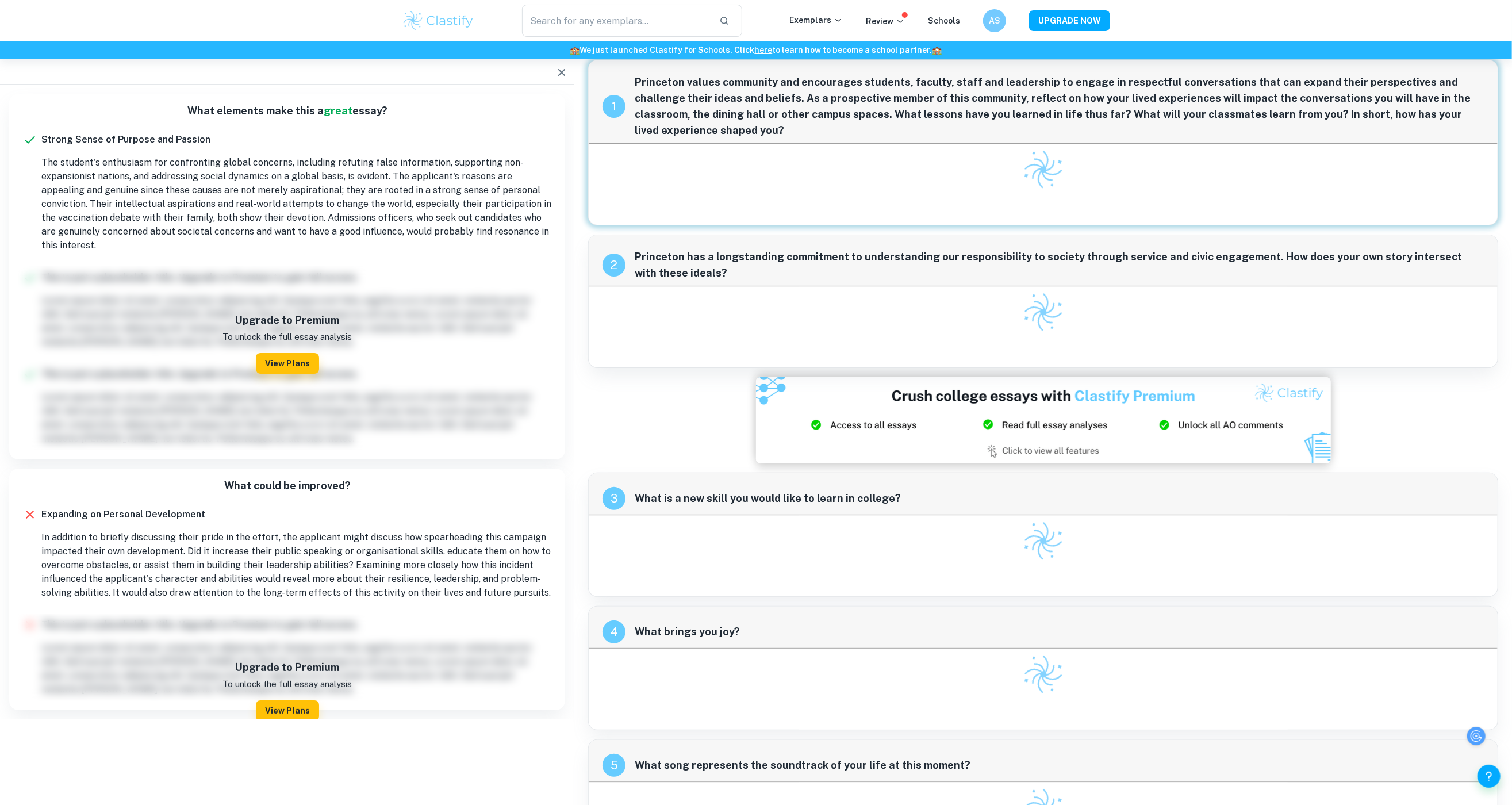
scroll to position [13, 12]
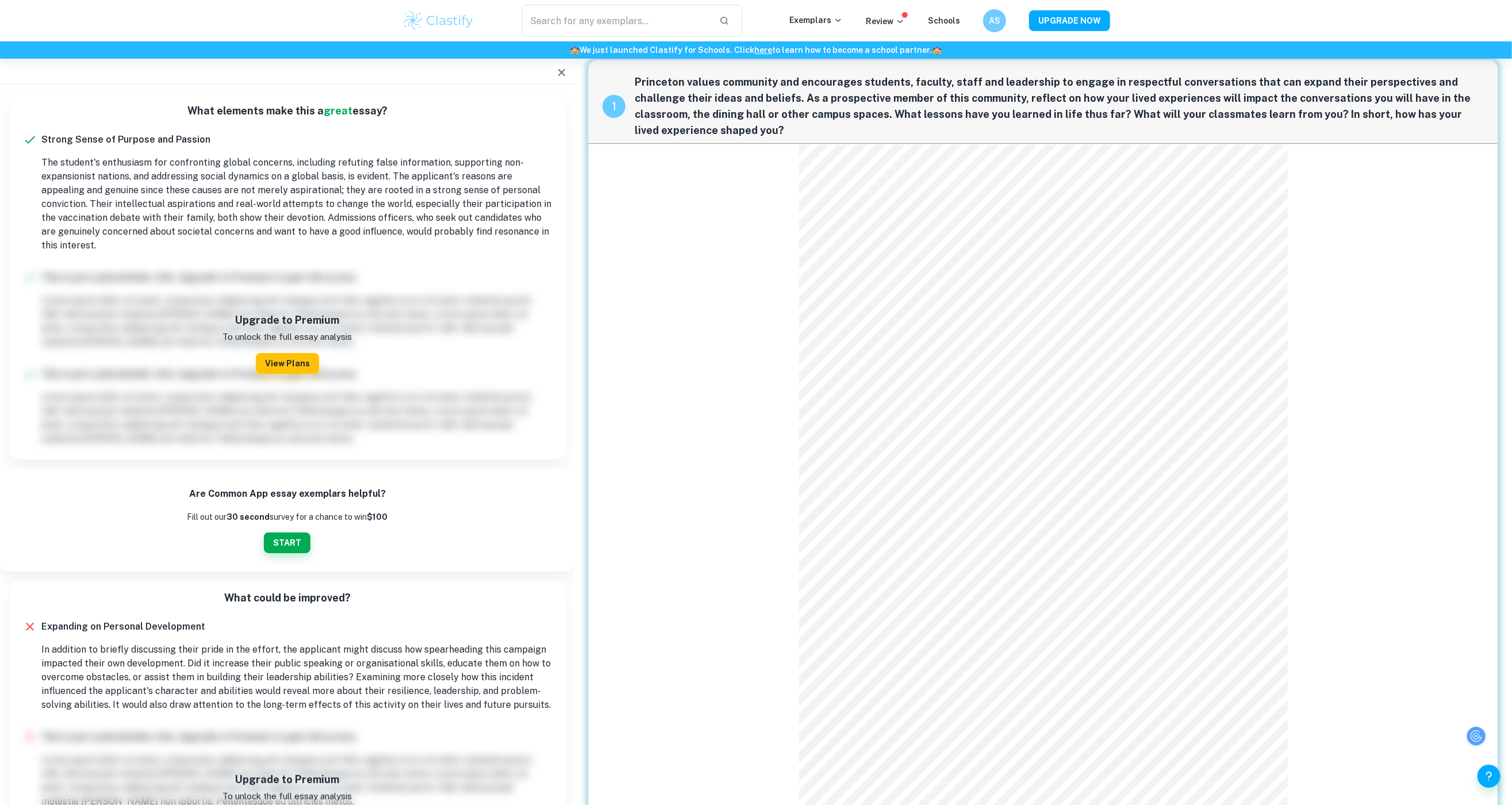
click at [1018, 125] on span "Princeton values community and encourages students, faculty, staff and leadersh…" at bounding box center [1059, 106] width 849 height 65
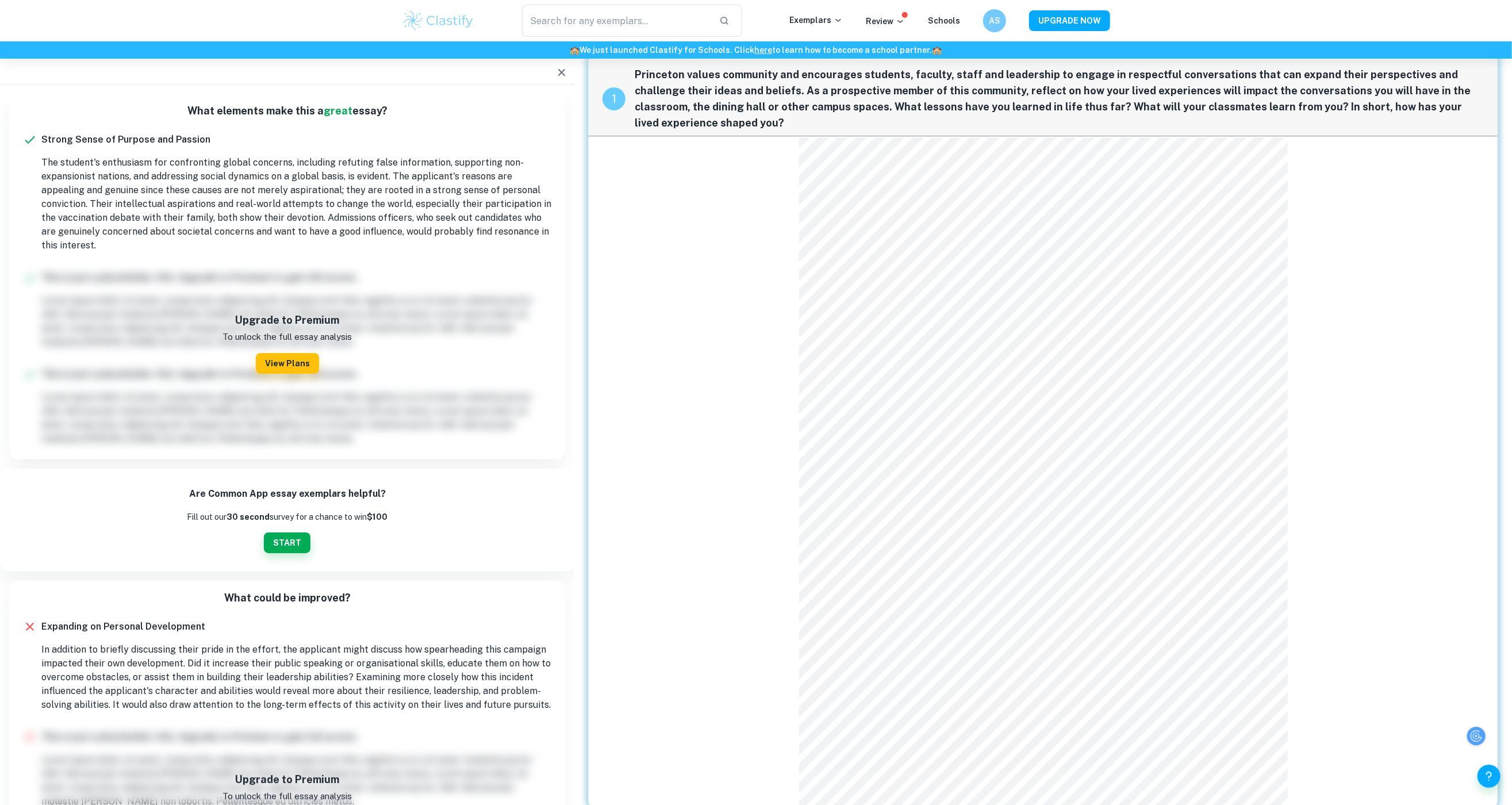
click at [1127, 100] on span "Princeton values community and encourages students, faculty, staff and leadersh…" at bounding box center [1059, 98] width 849 height 65
click at [1105, 418] on div at bounding box center [969, 413] width 287 height 12
click at [1120, 425] on div at bounding box center [1016, 429] width 287 height 12
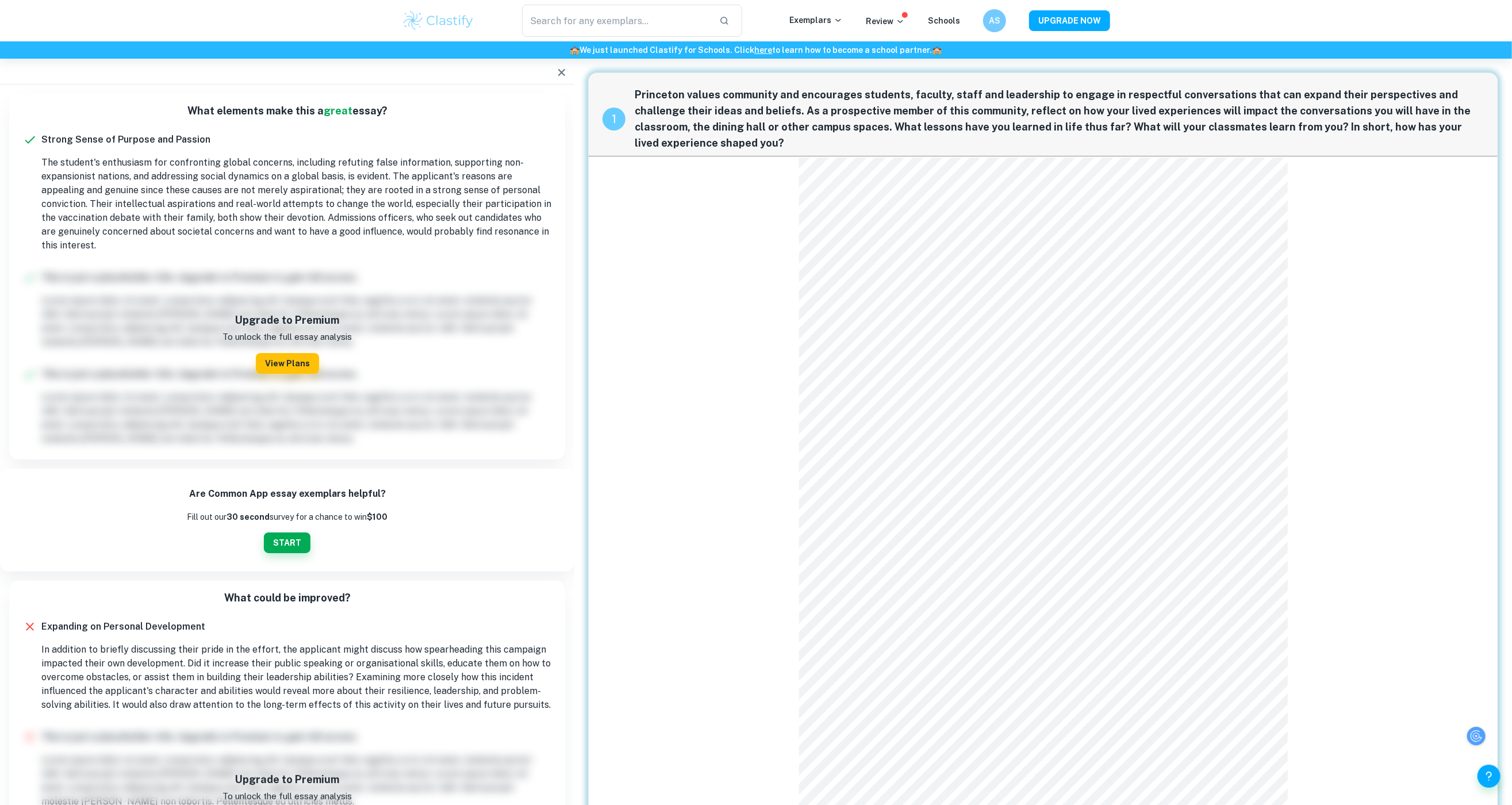
scroll to position [20, 0]
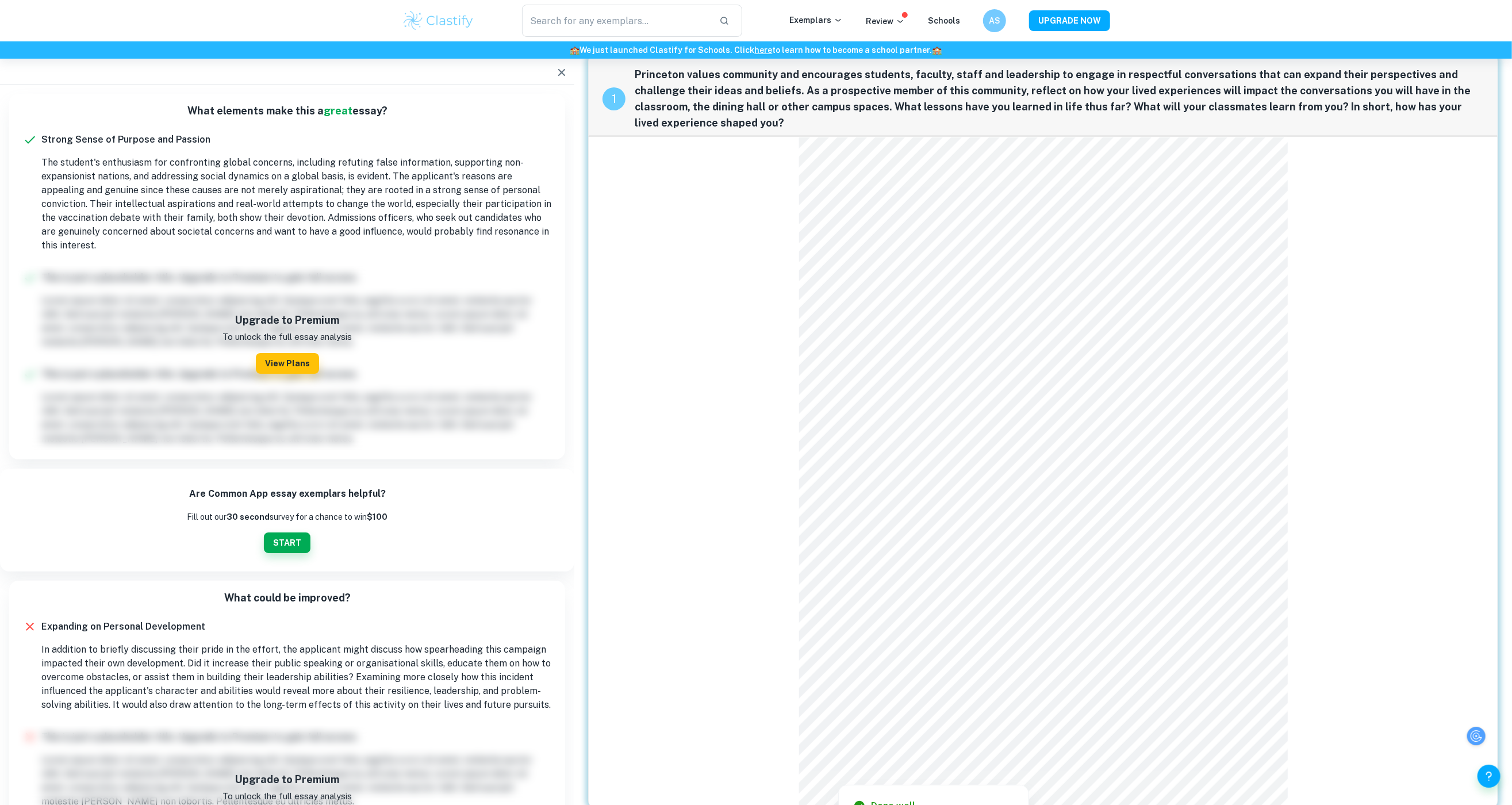
click at [1449, 671] on div "1 Princeton values community and encourages students, faculty, staff and leader…" at bounding box center [1043, 431] width 910 height 757
click at [1410, 285] on div "1 Princeton values community and encourages students, faculty, staff and leader…" at bounding box center [1043, 431] width 910 height 757
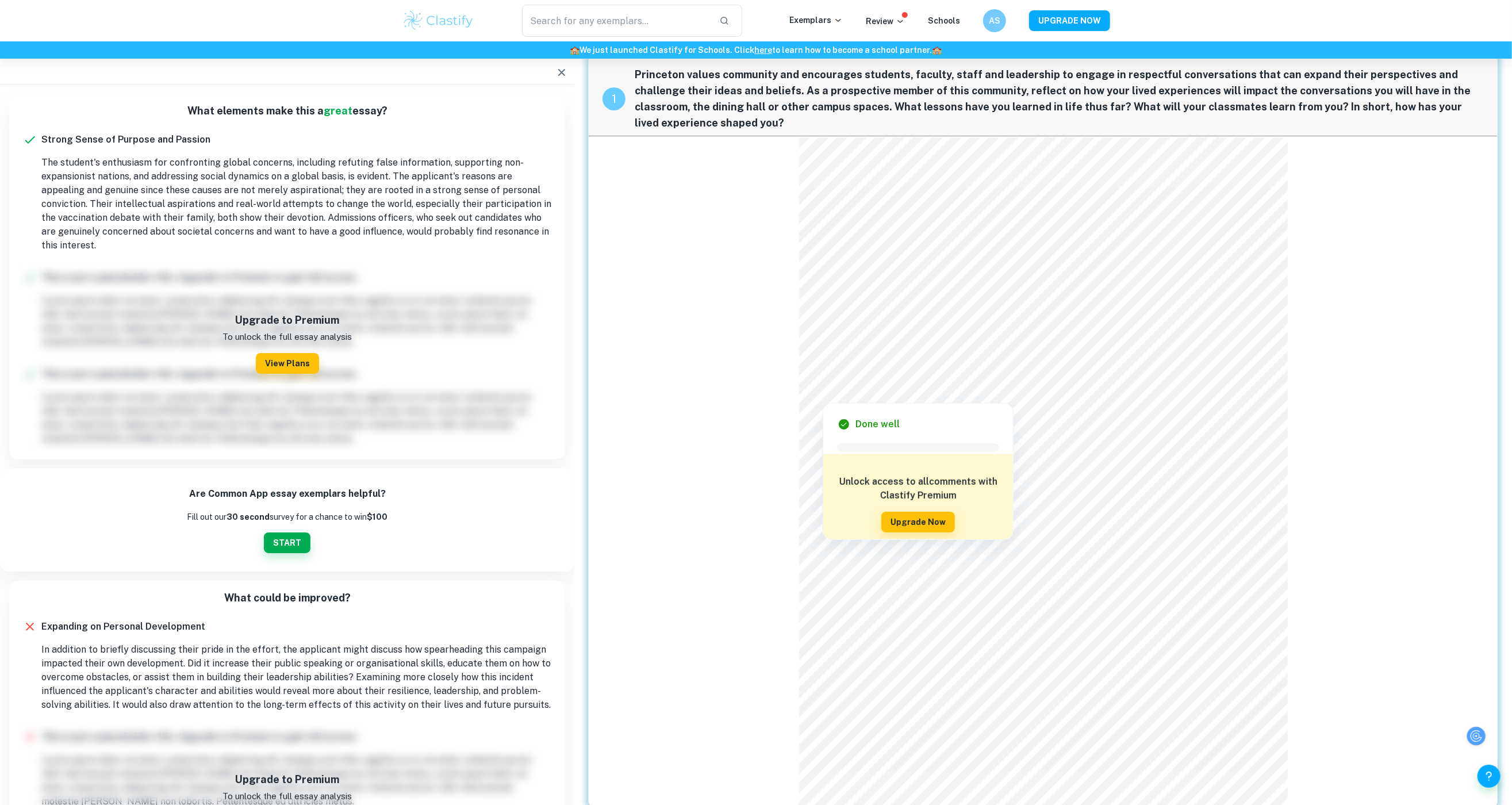
click at [1072, 382] on div at bounding box center [1001, 377] width 395 height 23
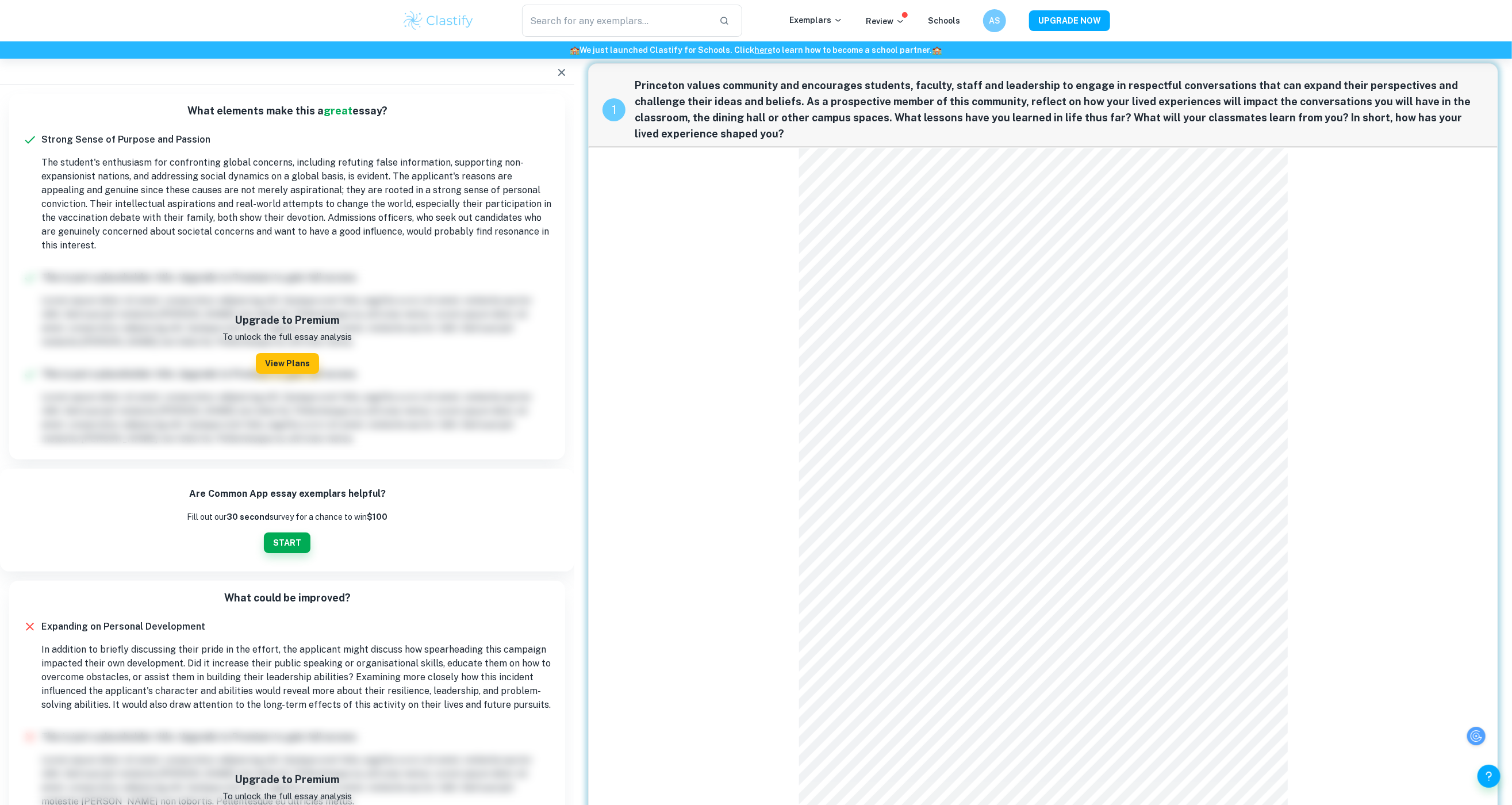
scroll to position [7, 0]
